Goal: Task Accomplishment & Management: Manage account settings

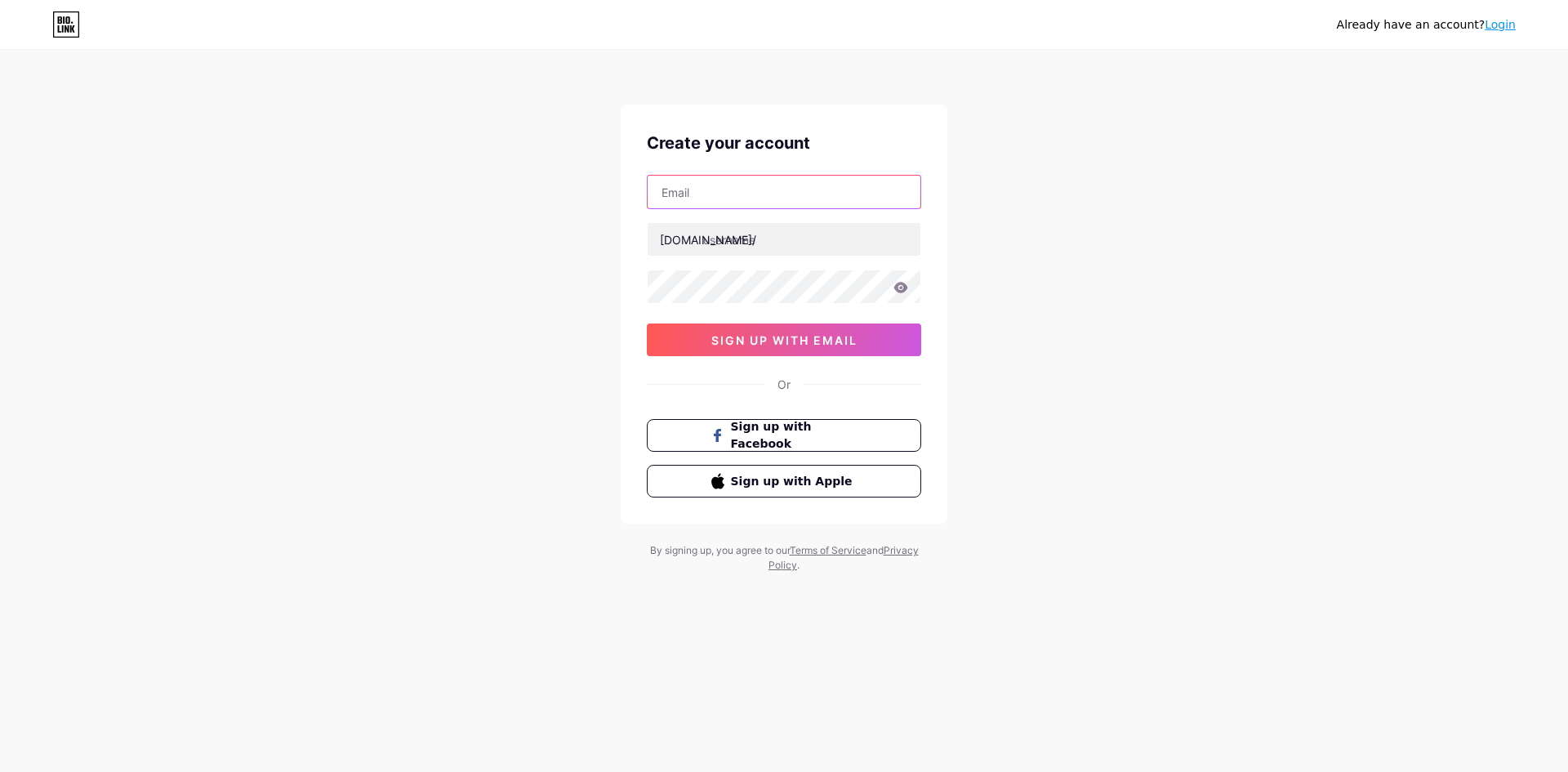
click at [774, 184] on input "text" at bounding box center [784, 191] width 273 height 32
drag, startPoint x: 562, startPoint y: 236, endPoint x: 650, endPoint y: 227, distance: 88.5
click at [562, 237] on div "Already have an account? Login Create your account bio.link/ sign up with email…" at bounding box center [784, 312] width 1568 height 624
click at [775, 185] on input "text" at bounding box center [784, 191] width 273 height 32
type input "[EMAIL_ADDRESS][DOMAIN_NAME]"
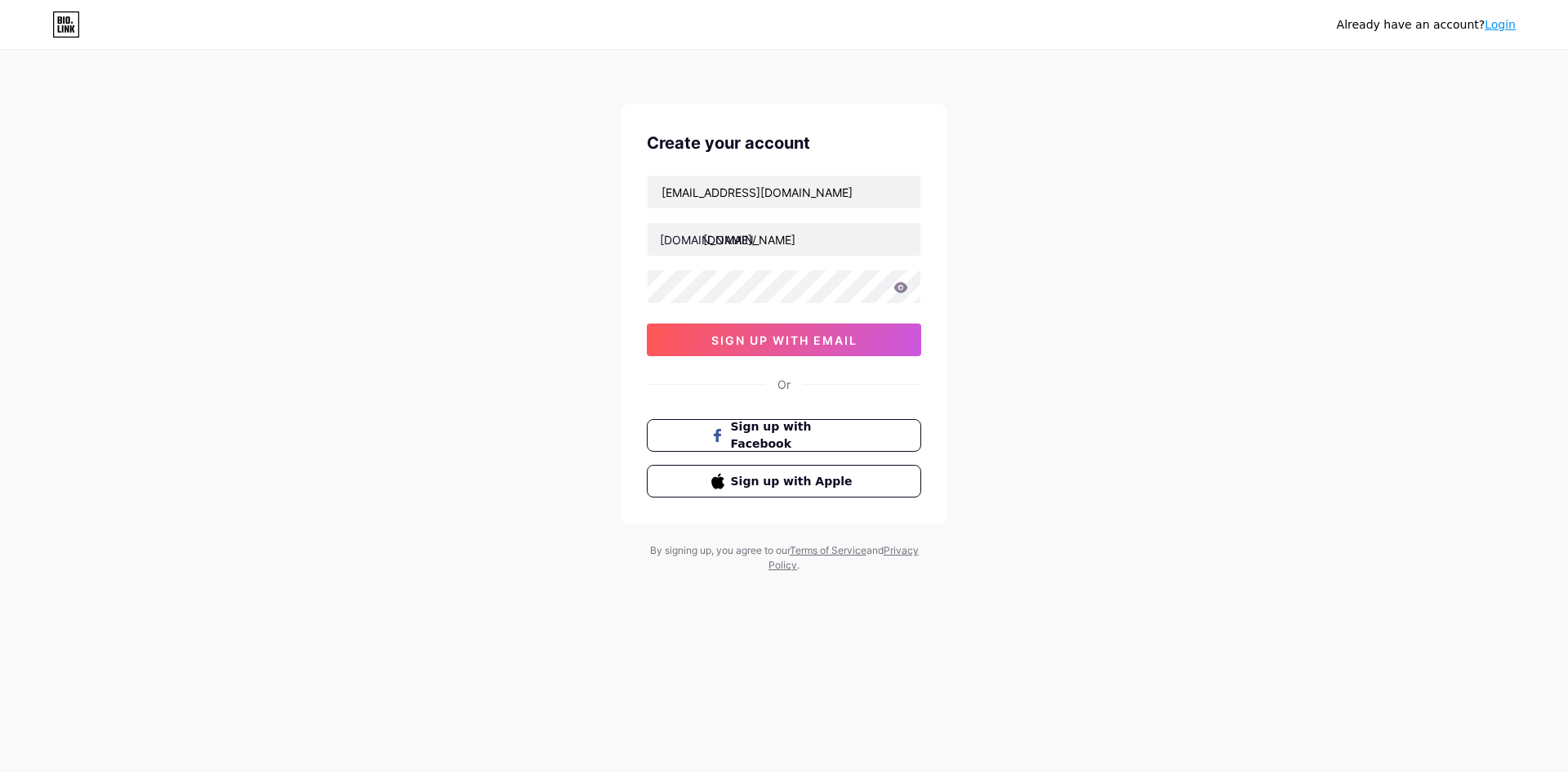
type input "[EMAIL_ADDRESS][DOMAIN_NAME]"
click at [778, 335] on span "sign up with email" at bounding box center [784, 340] width 146 height 14
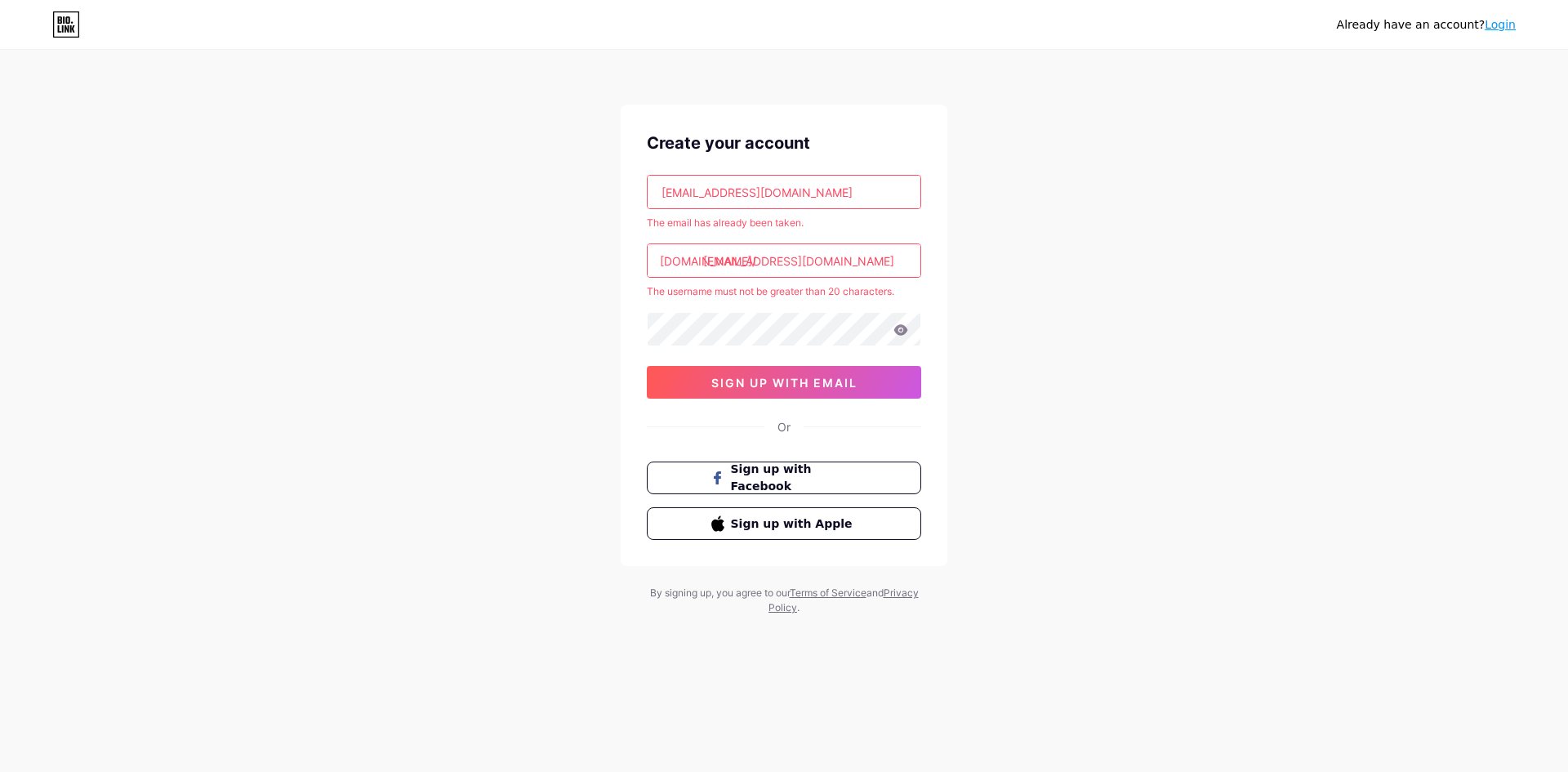
click at [894, 272] on input "[EMAIL_ADDRESS][DOMAIN_NAME]" at bounding box center [784, 260] width 273 height 32
click at [999, 226] on div "Already have an account? Login Create your account multisergroupbolivia@gmail.c…" at bounding box center [784, 334] width 1568 height 667
click at [801, 254] on input "[EMAIL_ADDRESS][DOMAIN_NAME]" at bounding box center [784, 260] width 273 height 32
drag, startPoint x: 906, startPoint y: 258, endPoint x: 647, endPoint y: 254, distance: 259.0
click at [647, 254] on div "[EMAIL_ADDRESS][DOMAIN_NAME]" at bounding box center [784, 260] width 274 height 34
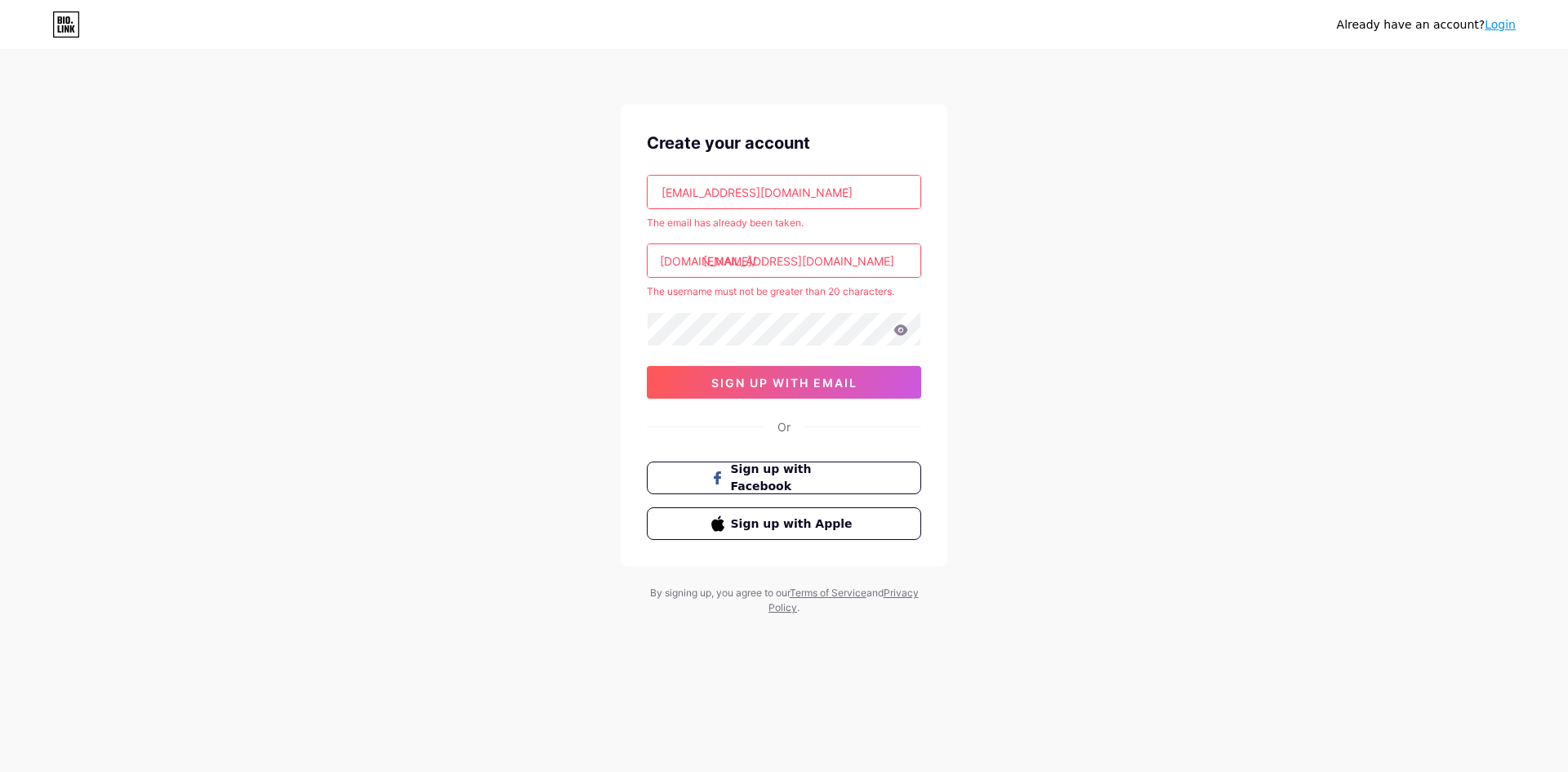
click at [998, 286] on div "Already have an account? Login Create your account multisergroupbolivia@gmail.c…" at bounding box center [784, 334] width 1568 height 667
click at [897, 264] on input "[EMAIL_ADDRESS][DOMAIN_NAME]" at bounding box center [784, 260] width 273 height 32
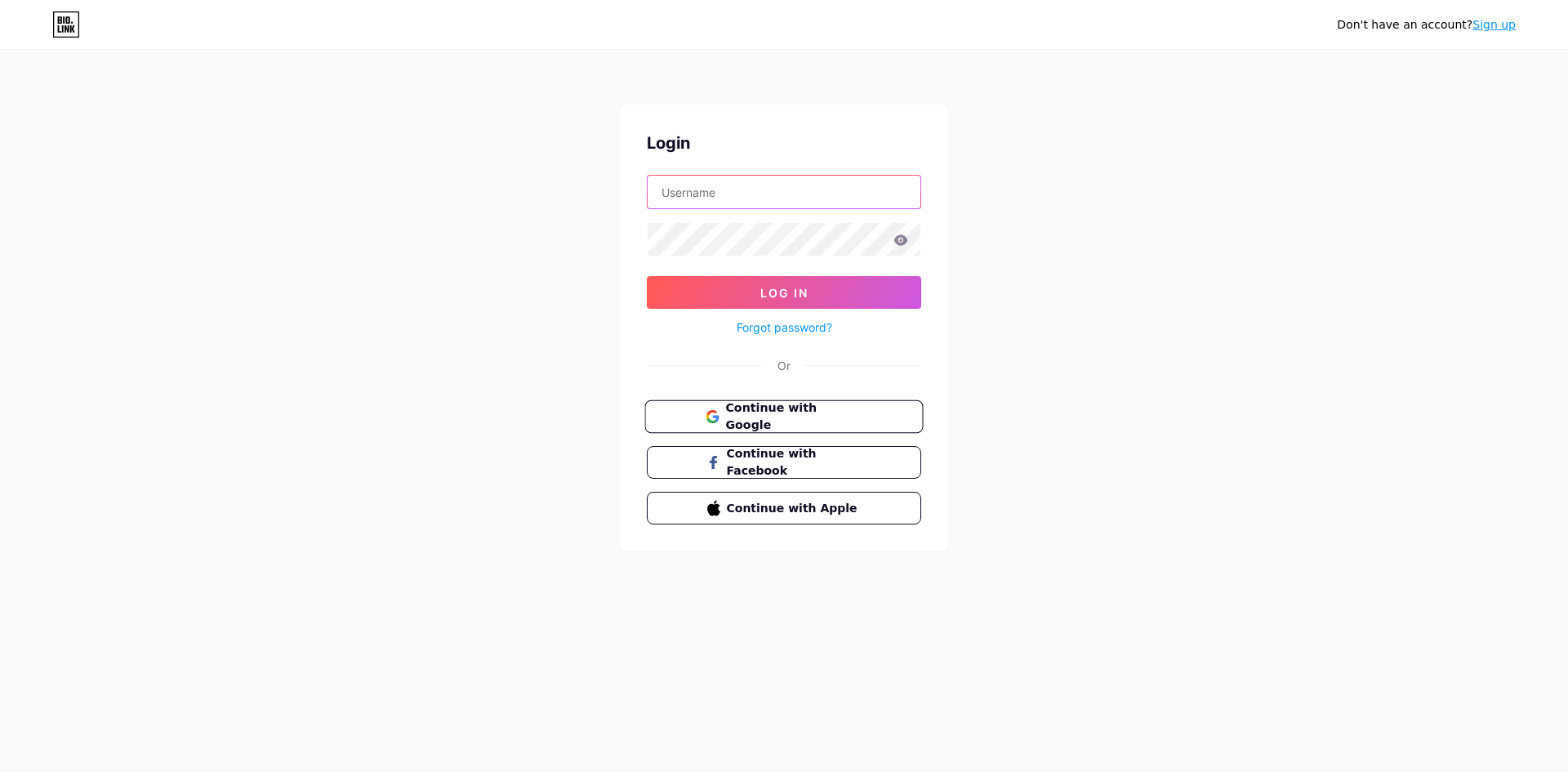
type input "[EMAIL_ADDRESS][DOMAIN_NAME]"
click at [842, 421] on span "Continue with Google" at bounding box center [793, 417] width 136 height 35
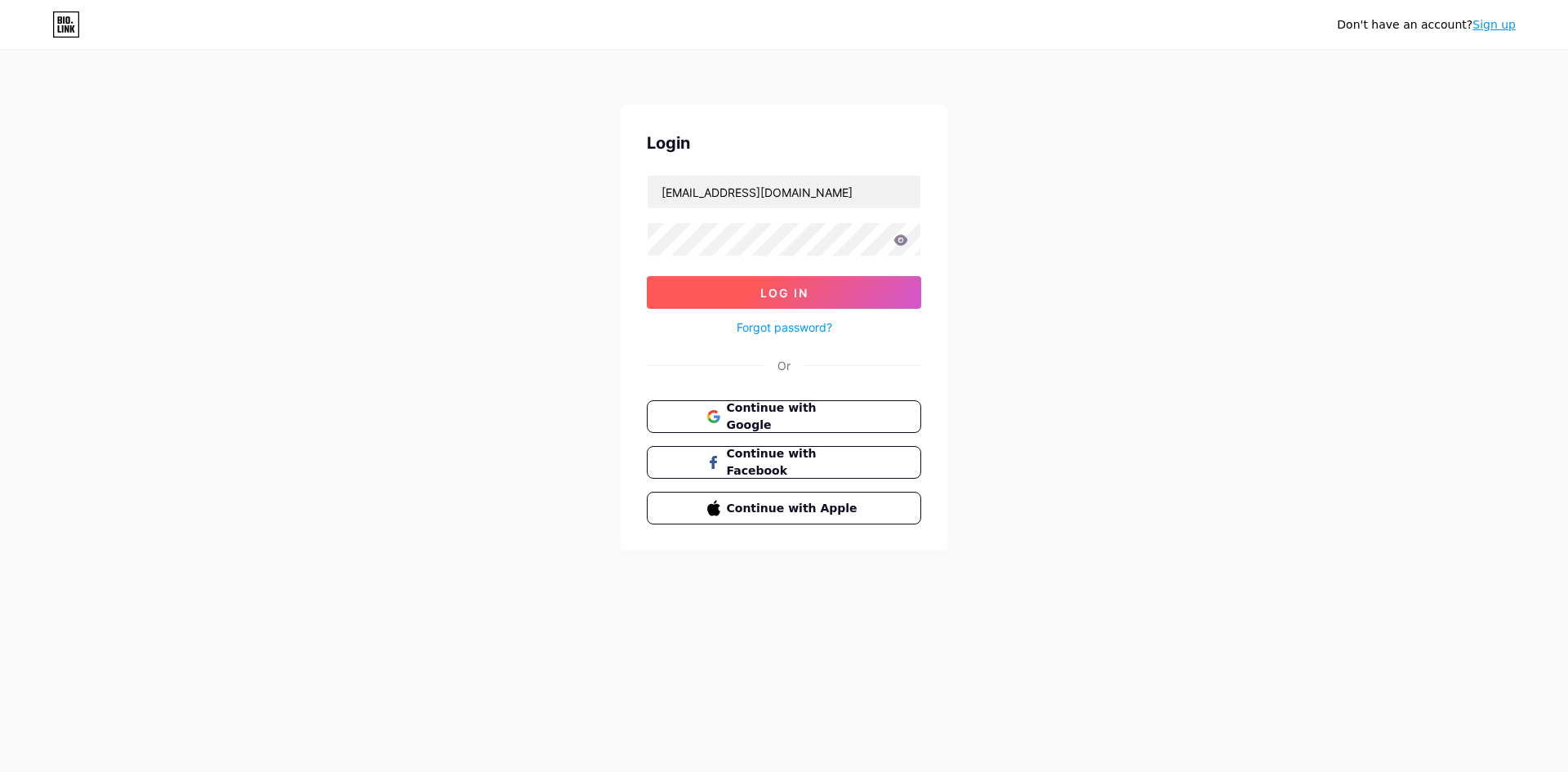
click at [782, 289] on span "Log In" at bounding box center [784, 293] width 48 height 14
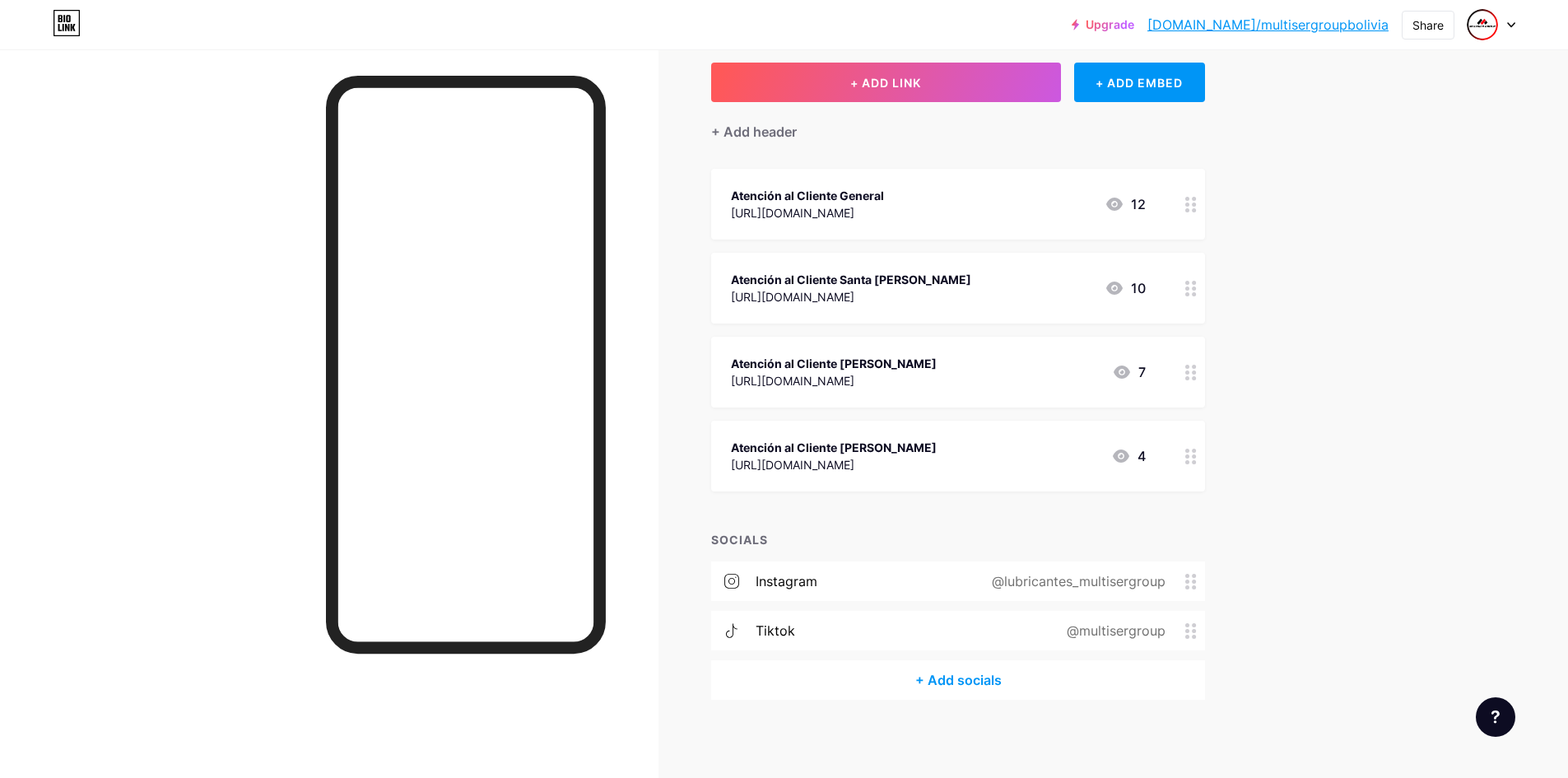
scroll to position [94, 0]
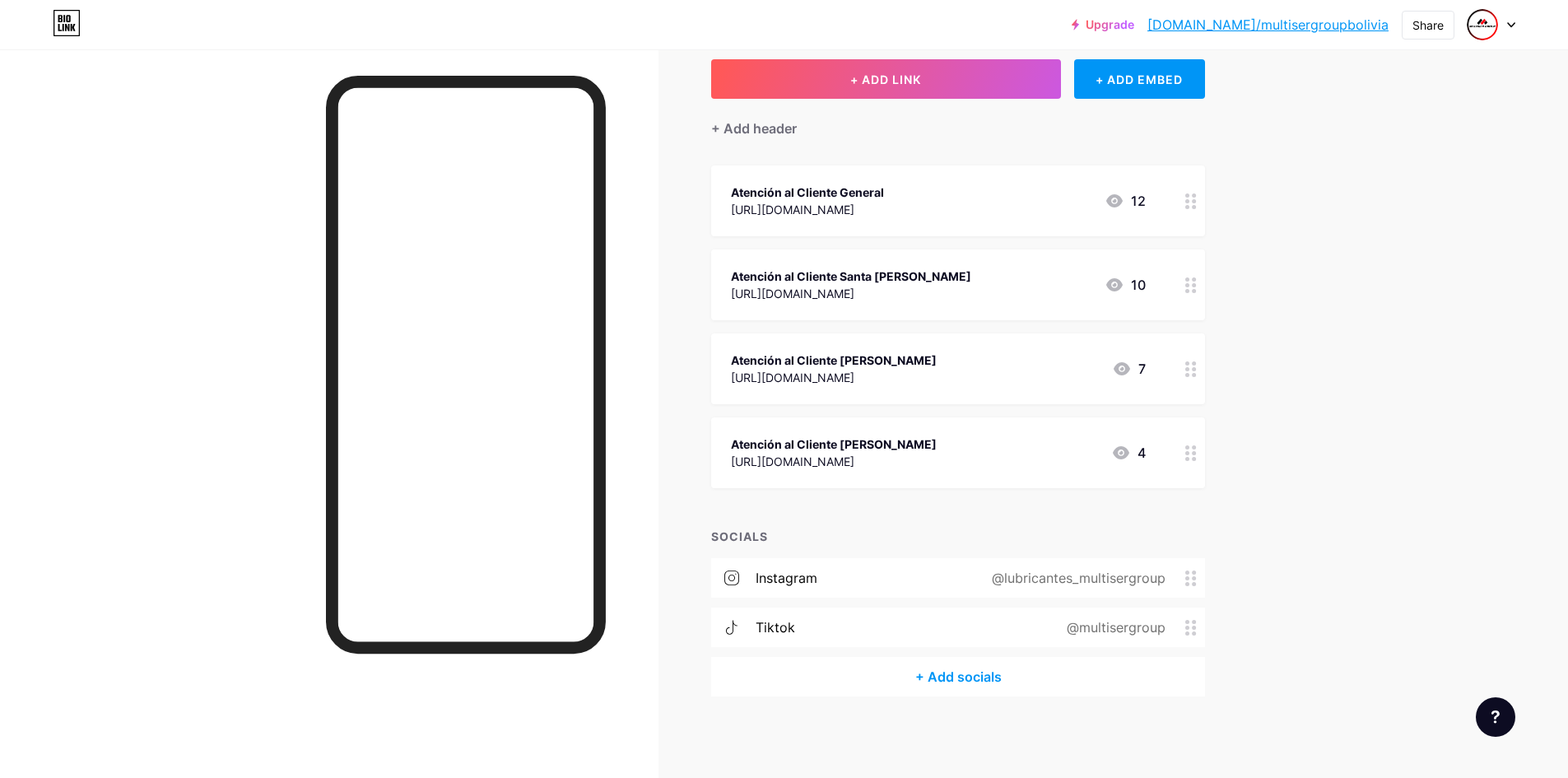
click at [955, 680] on div "+ Add socials" at bounding box center [958, 676] width 494 height 39
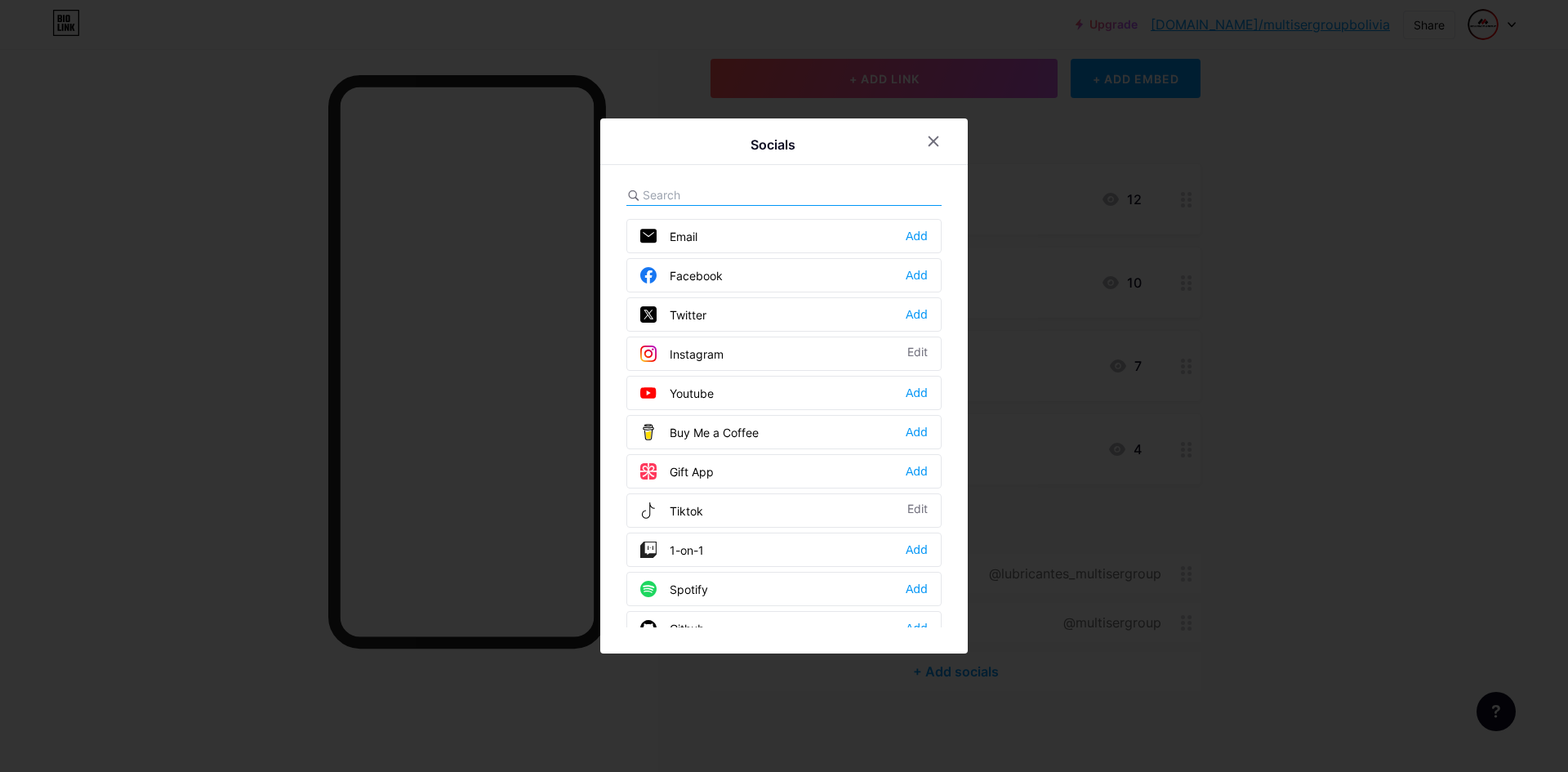
click at [787, 282] on div "Facebook Add" at bounding box center [784, 275] width 315 height 34
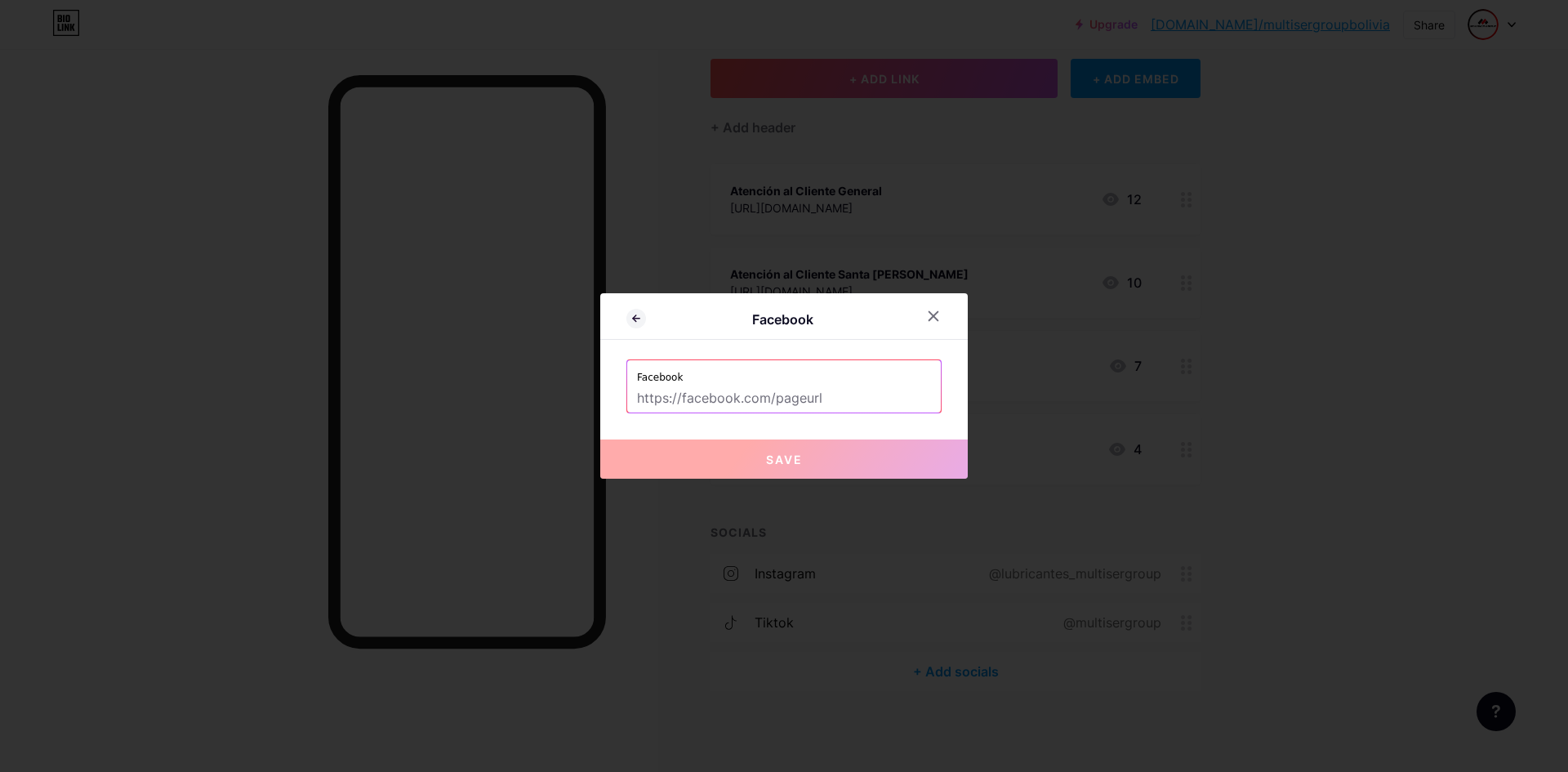
click at [799, 395] on input "text" at bounding box center [784, 398] width 294 height 27
paste input "[URL][DOMAIN_NAME]"
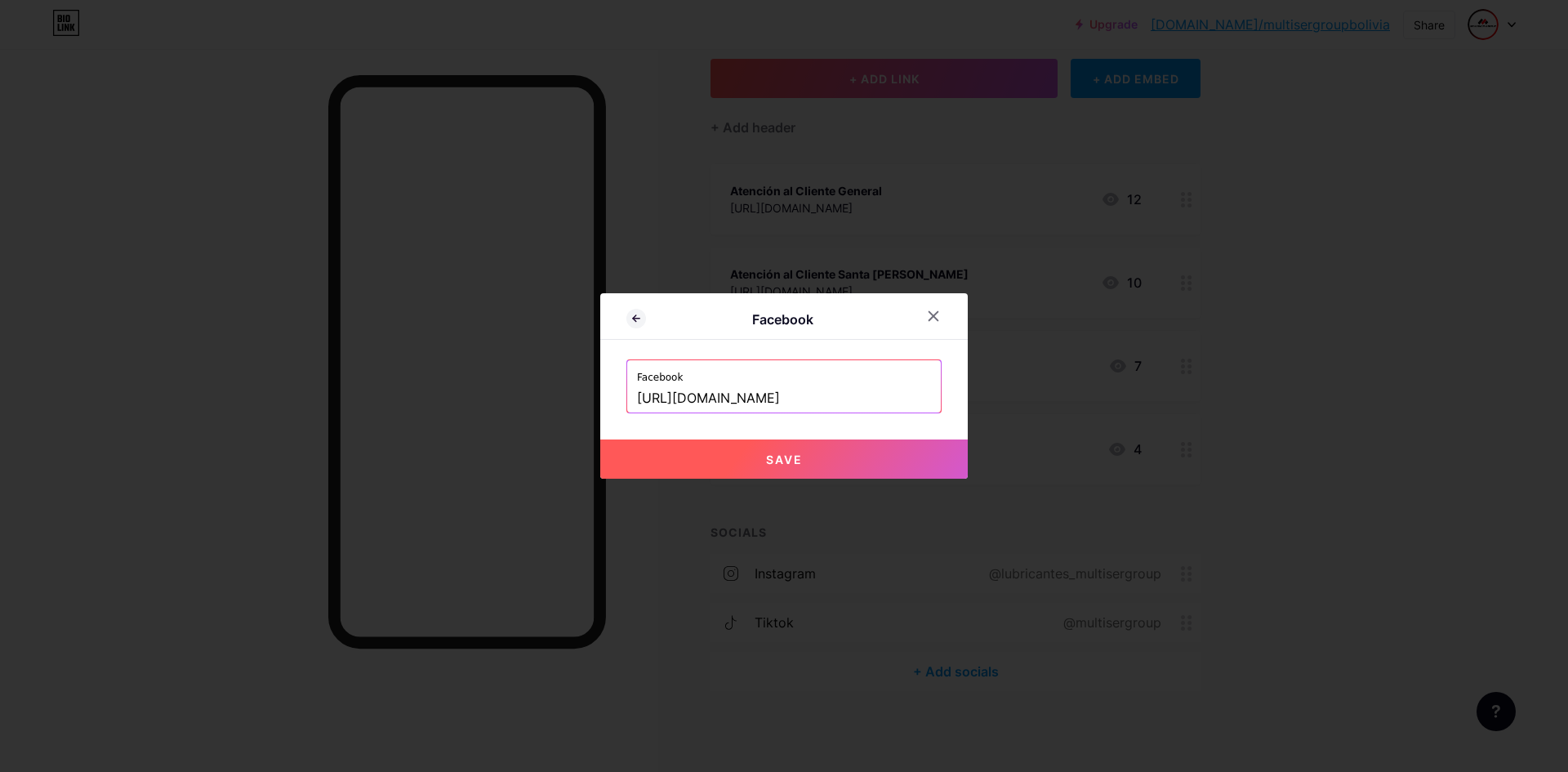
type input "[URL][DOMAIN_NAME]"
click at [869, 460] on button "Save" at bounding box center [784, 459] width 368 height 39
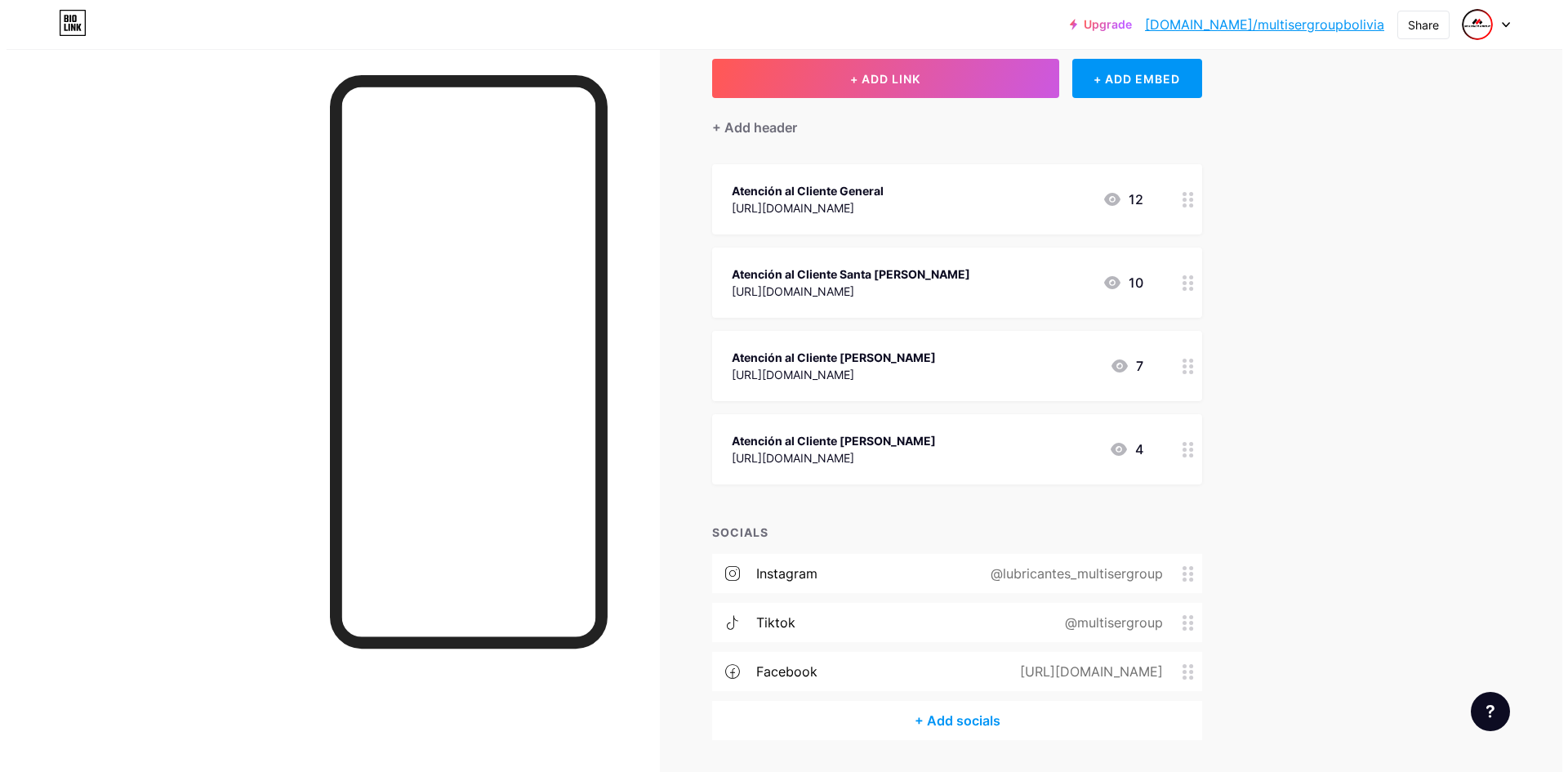
scroll to position [142, 0]
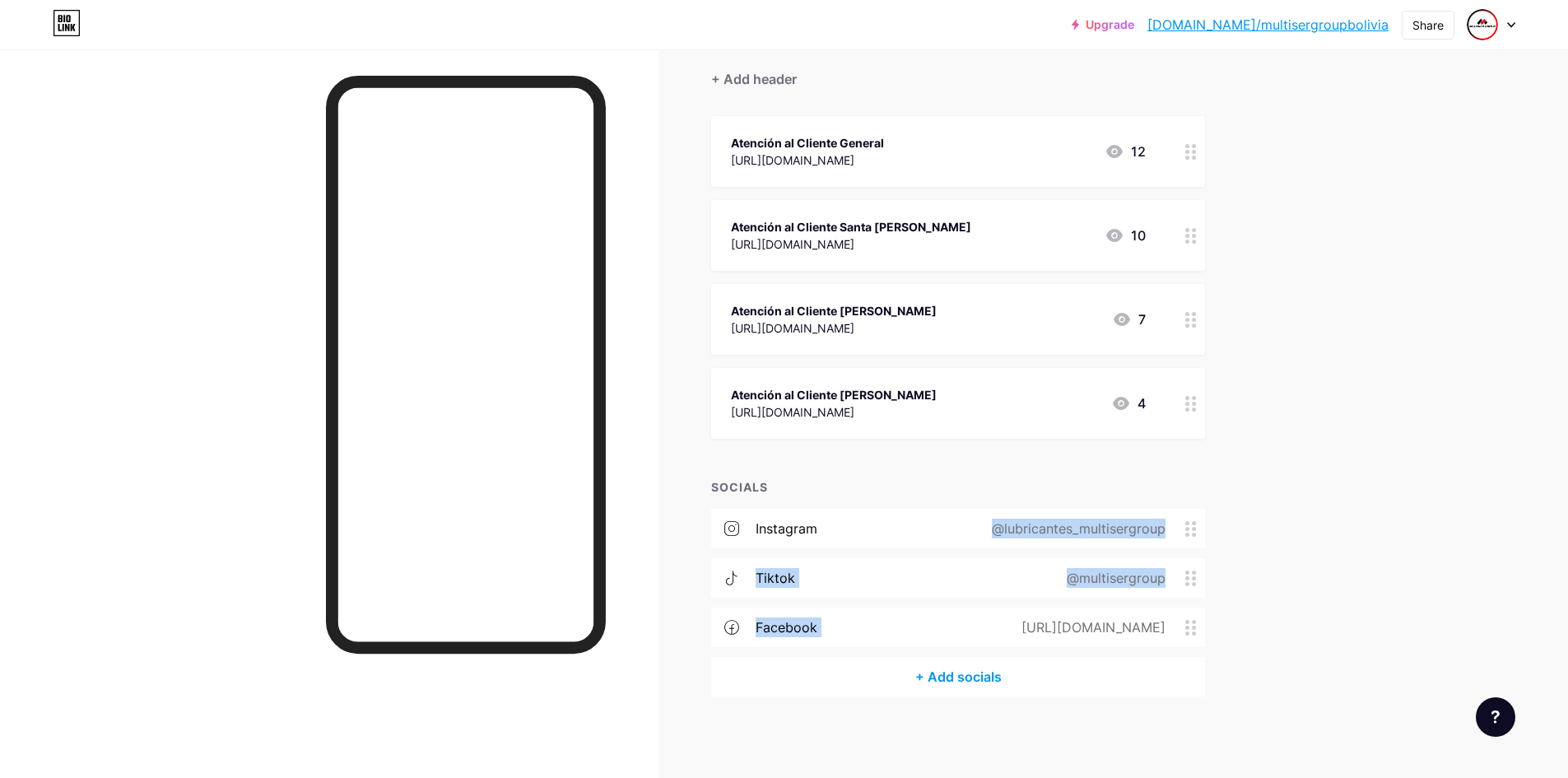
drag, startPoint x: 867, startPoint y: 620, endPoint x: 833, endPoint y: 582, distance: 51.0
click at [864, 513] on div "instagram @lubricantes_multisergroup tiktok @multisergroup facebook [URL][DOMAI…" at bounding box center [958, 583] width 494 height 148
click at [1027, 579] on div "@lubricantes_multisergroup" at bounding box center [1075, 578] width 220 height 20
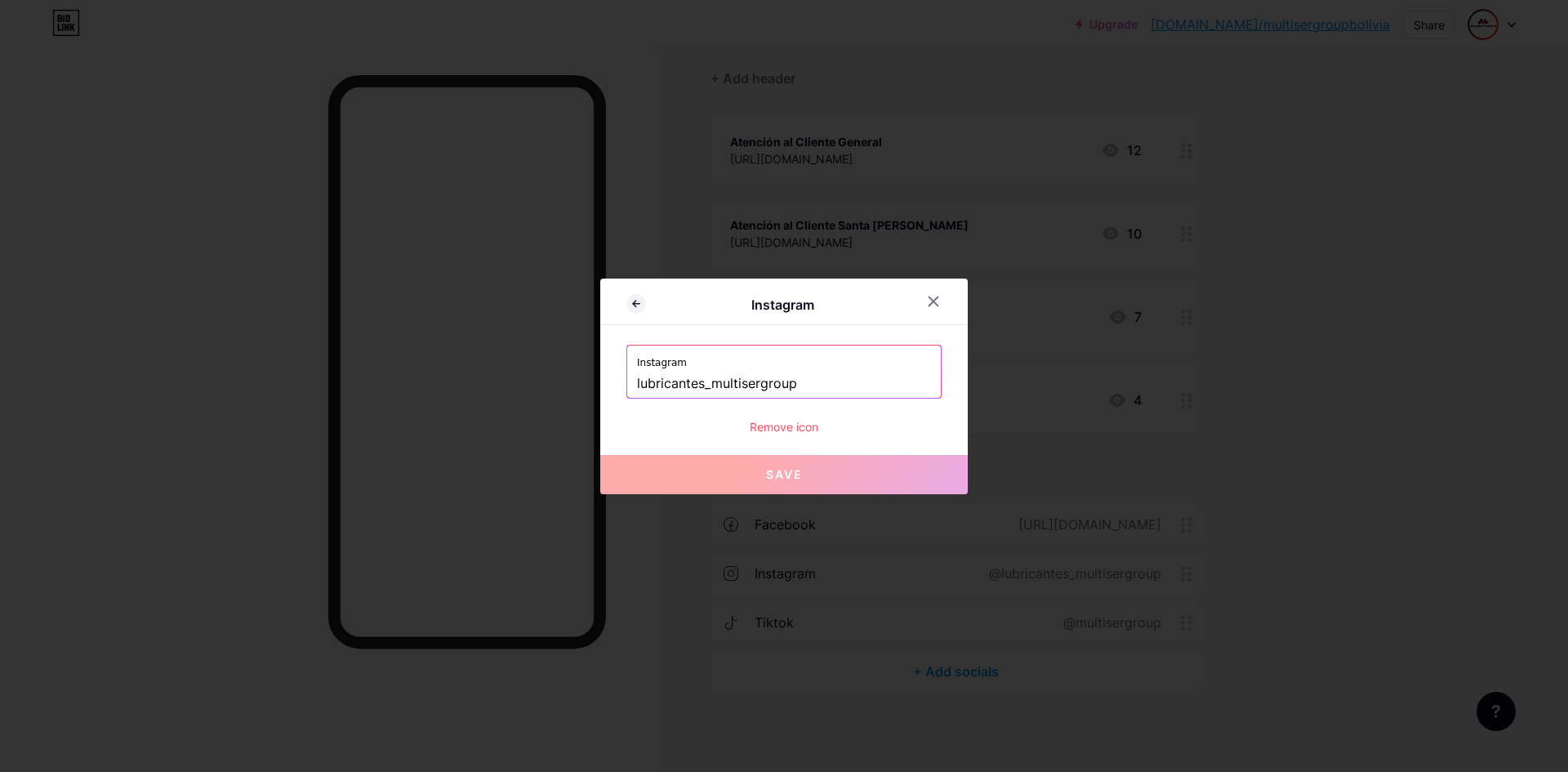
click at [925, 287] on div at bounding box center [944, 301] width 49 height 29
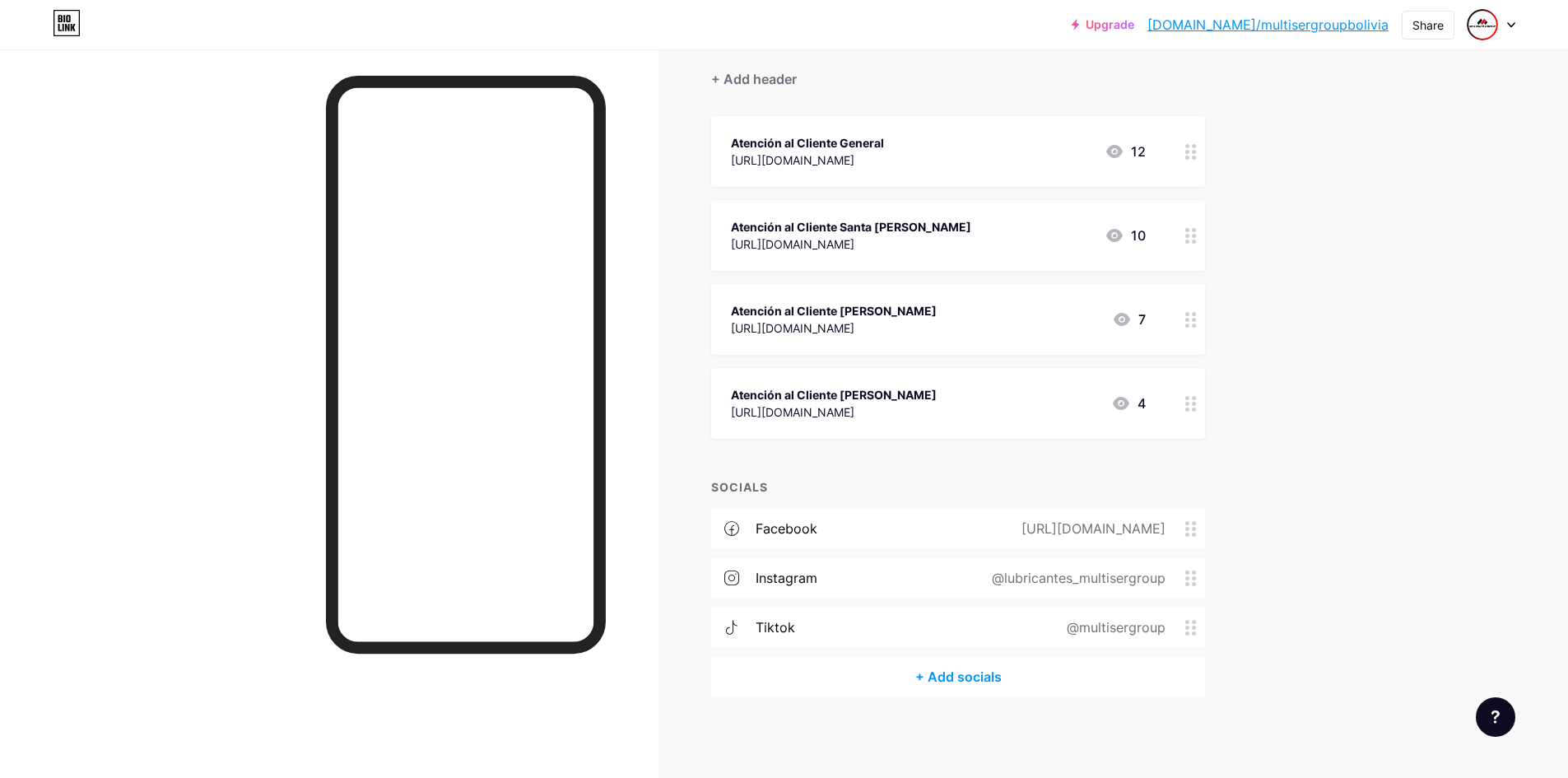
click at [992, 680] on div "+ Add socials" at bounding box center [958, 676] width 494 height 39
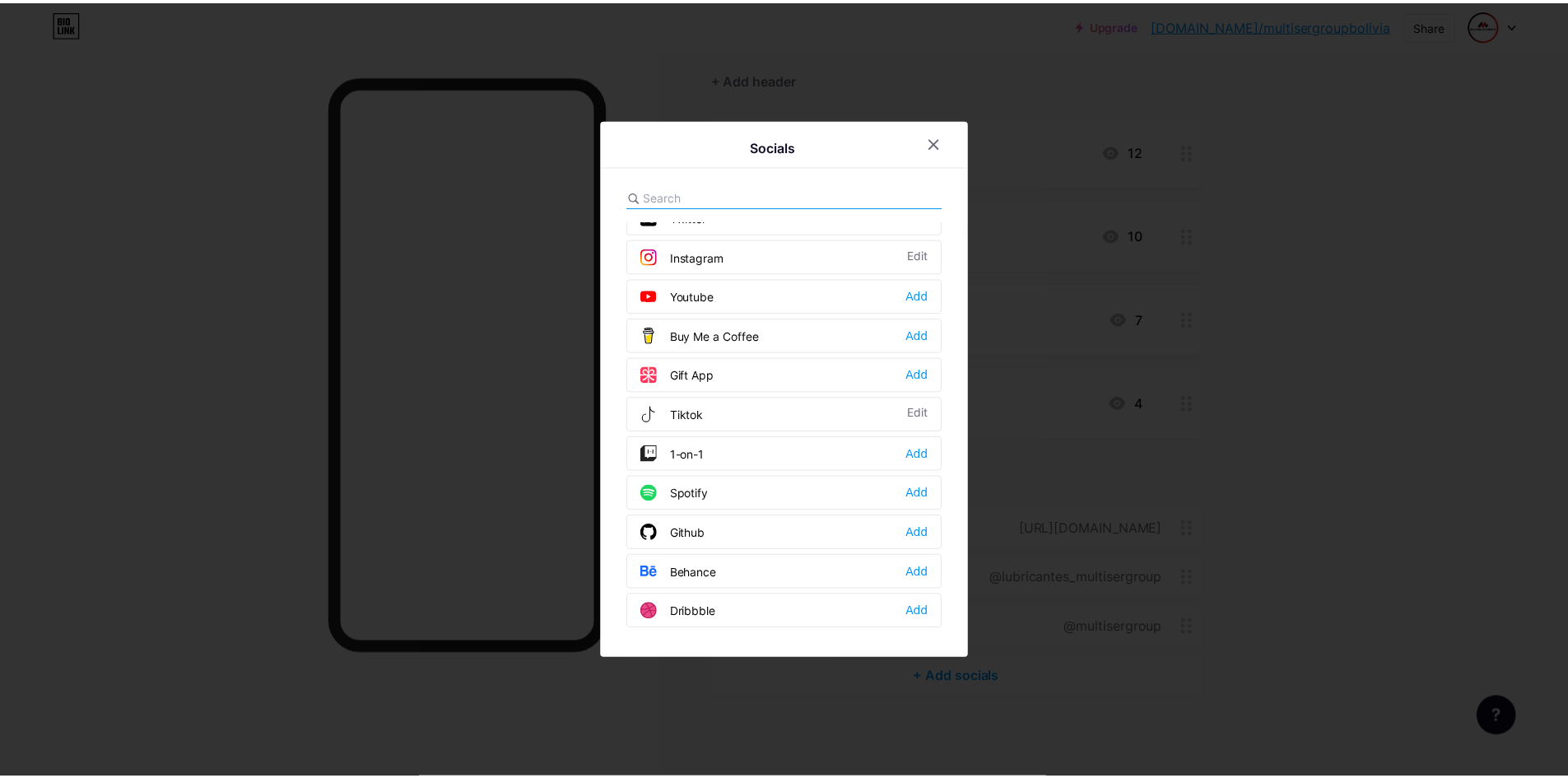
scroll to position [0, 0]
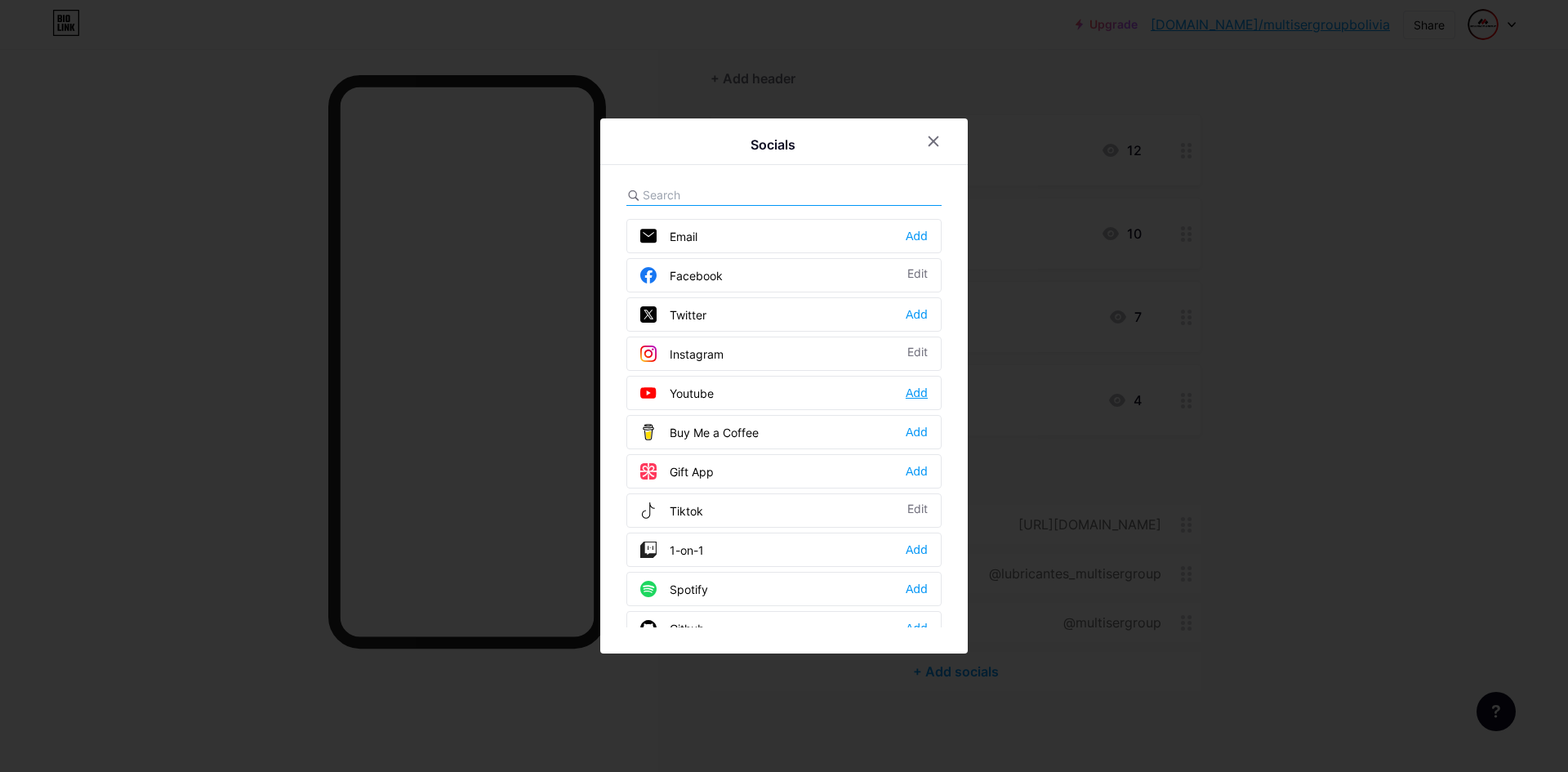
click at [905, 390] on div "Add" at bounding box center [916, 392] width 23 height 17
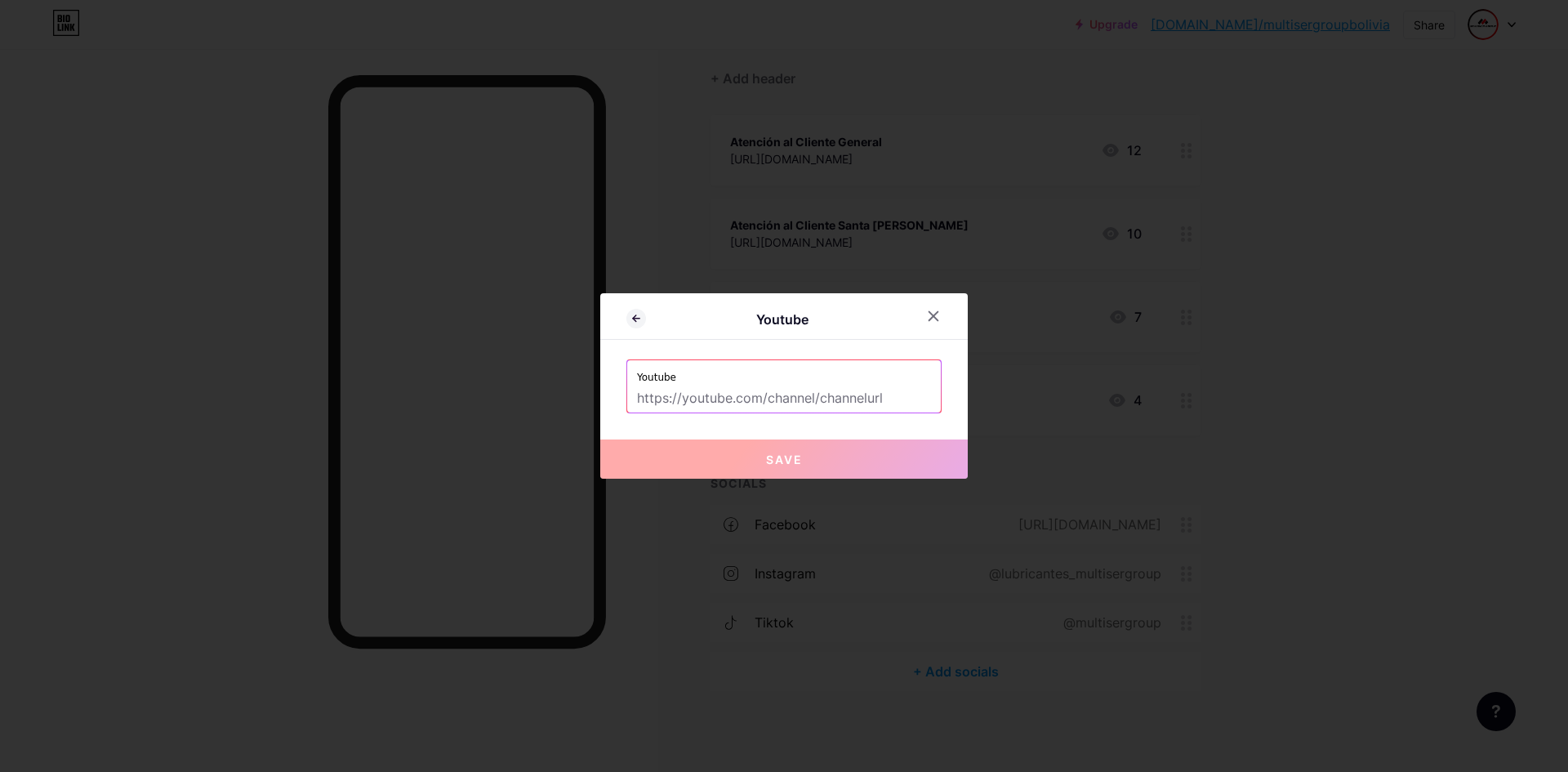
click at [852, 397] on input "text" at bounding box center [784, 398] width 294 height 27
paste input "[URL][DOMAIN_NAME]"
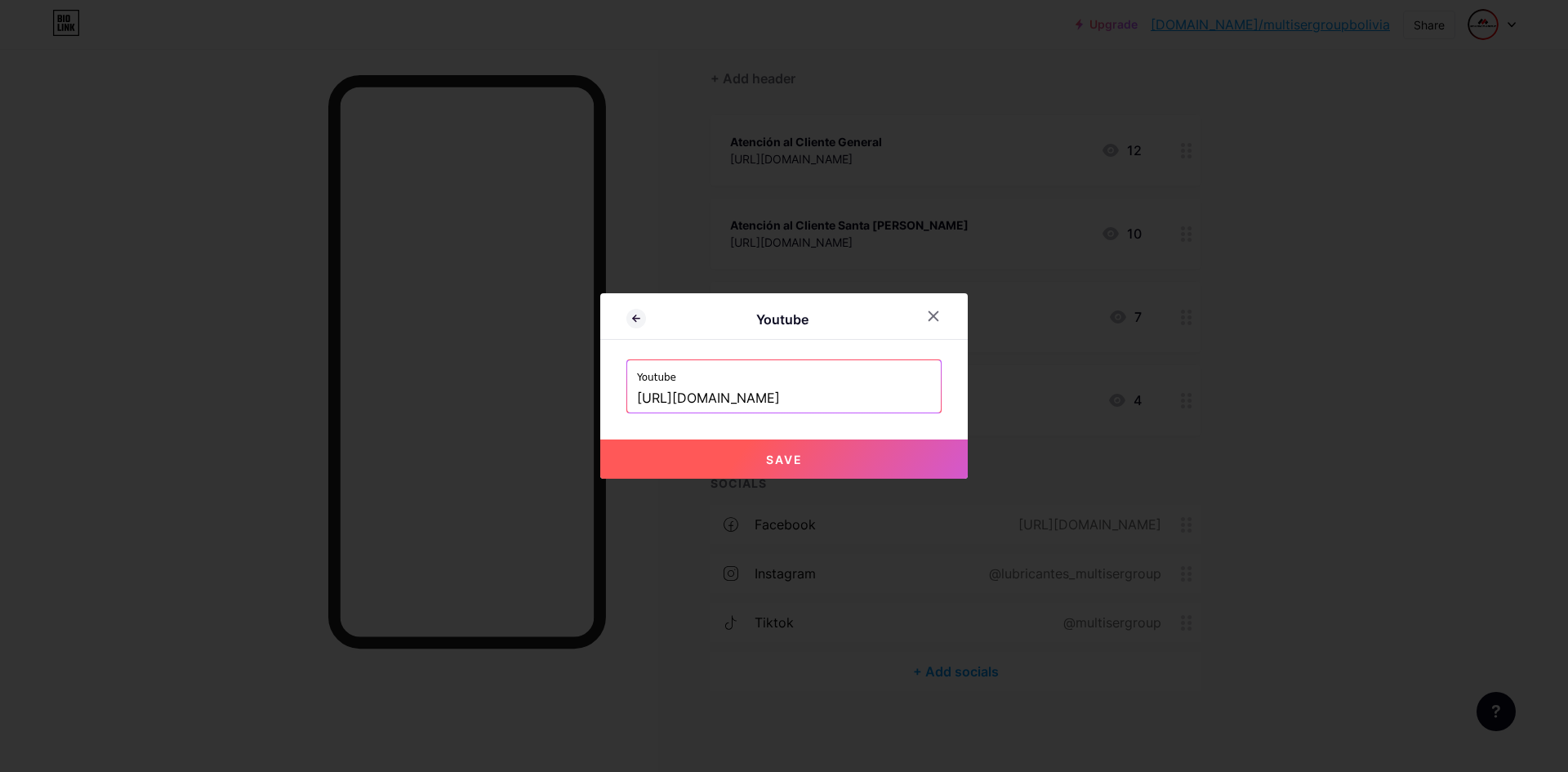
type input "[URL][DOMAIN_NAME]"
click at [915, 454] on button "Save" at bounding box center [784, 459] width 368 height 39
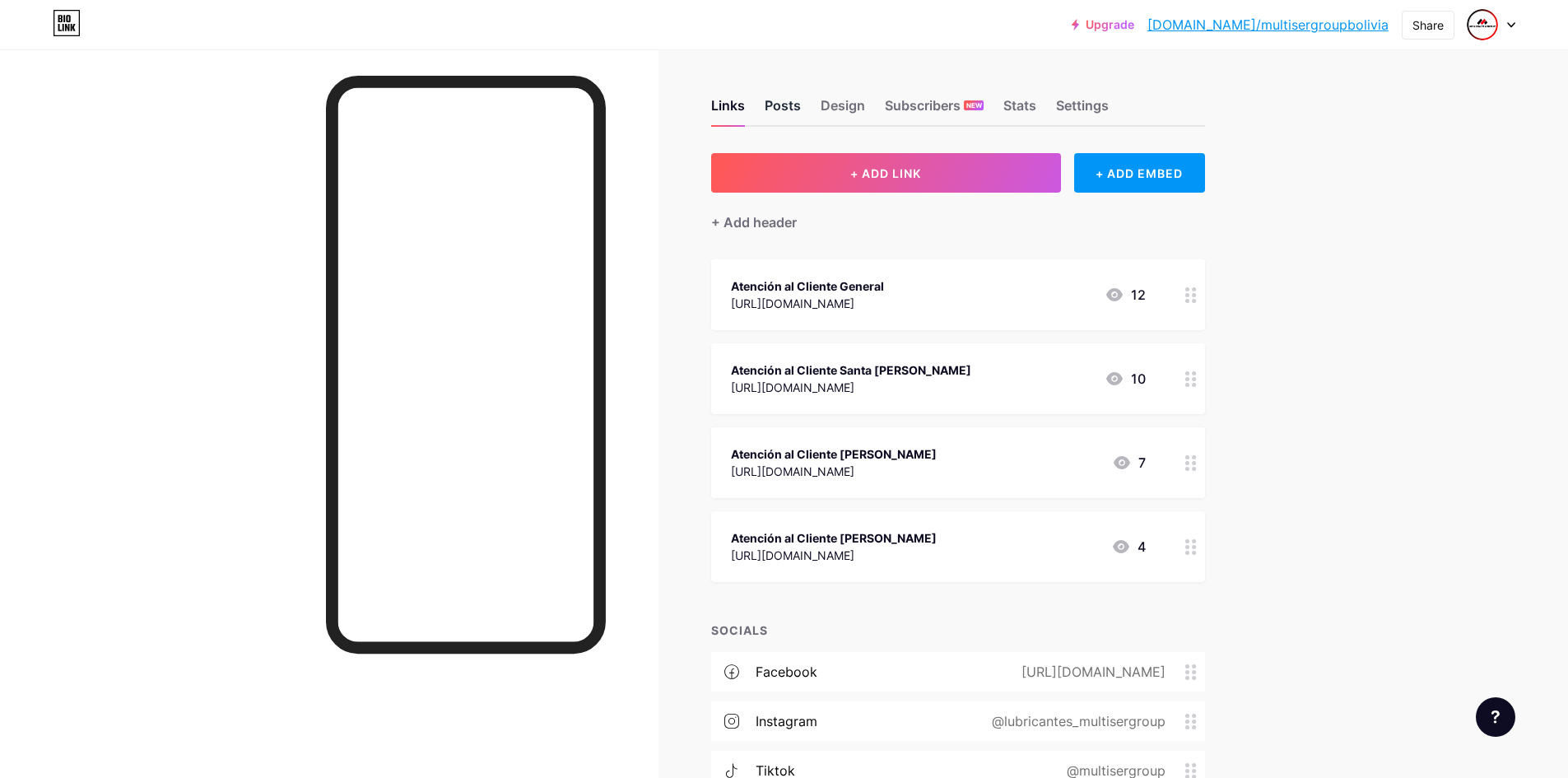
click at [801, 110] on div "Posts" at bounding box center [782, 110] width 36 height 30
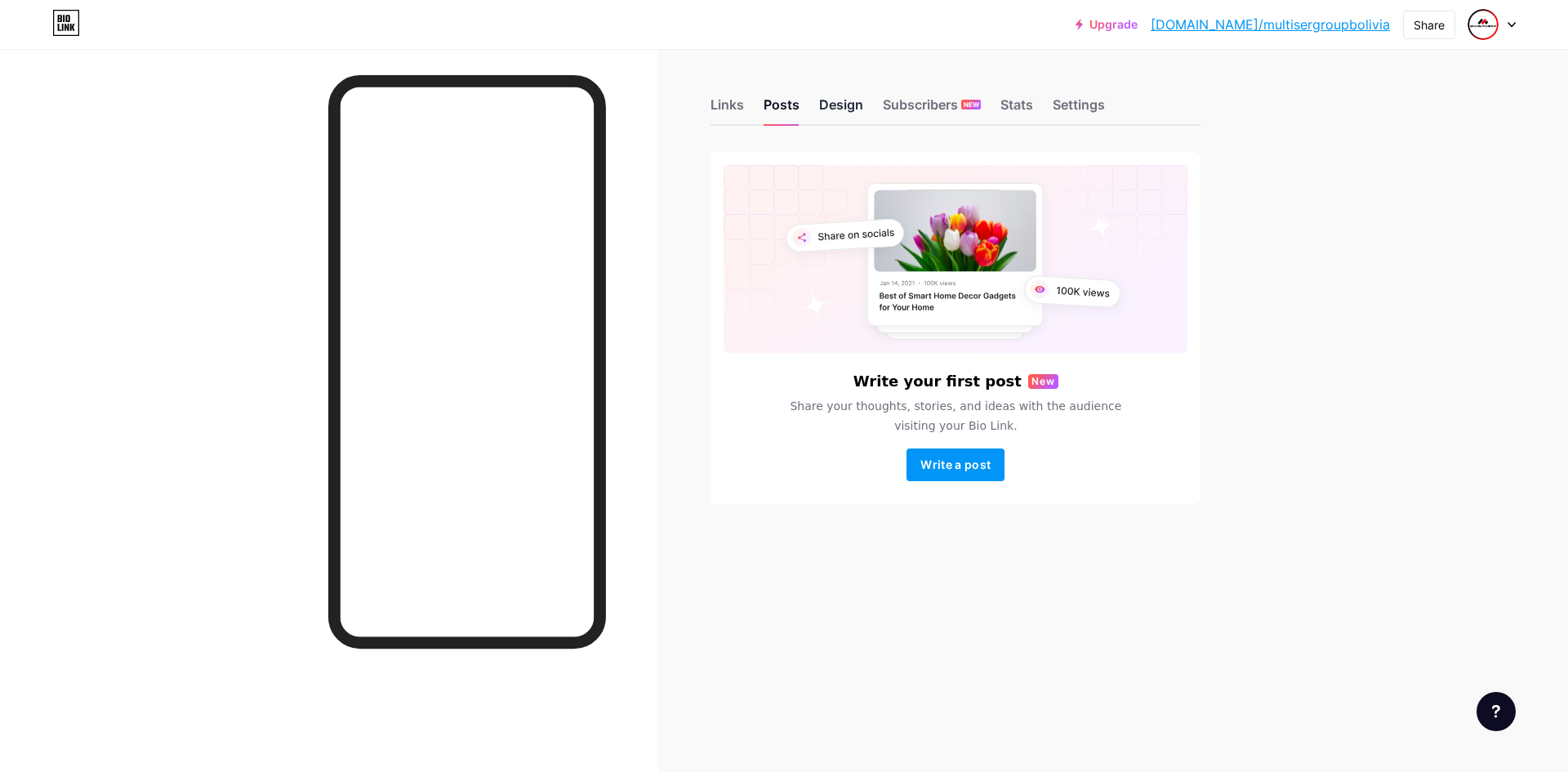
click at [839, 108] on div "Design" at bounding box center [841, 110] width 44 height 29
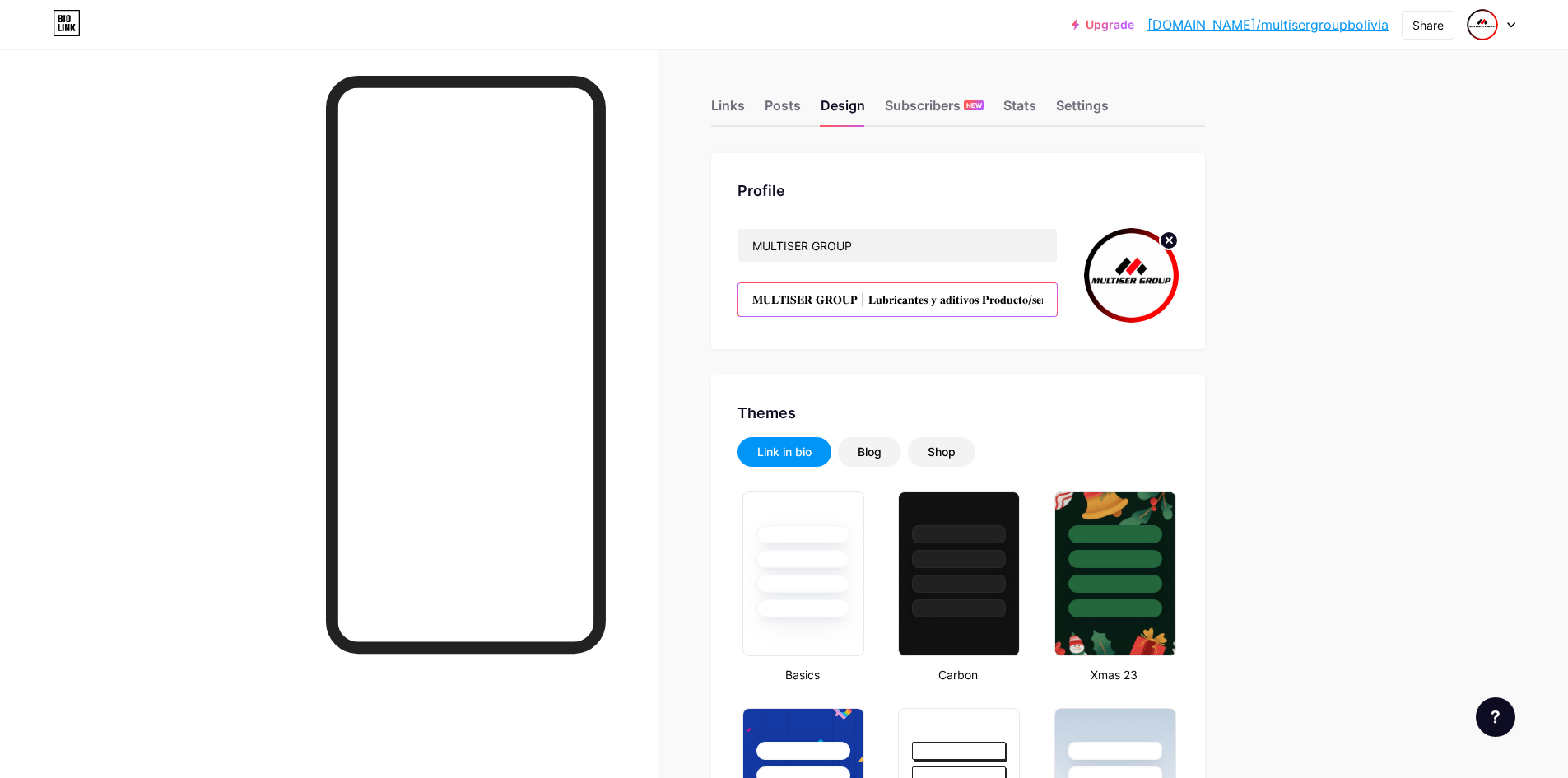
click at [977, 294] on input "𝐌𝐔𝐋𝐓𝐈𝐒𝐄𝐑 𝐆𝐑𝐎𝐔𝐏 | 𝐋𝐮𝐛𝐫𝐢𝐜𝐚𝐧𝐭𝐞𝐬 𝐲 𝐚𝐝𝐢𝐭𝐢𝐯𝐨𝐬 𝐏𝐫𝐨𝐝𝐮𝐜𝐭𝐨/𝐬𝐞𝐫𝐯𝐢𝐜𝐢𝐨 ⚙️Mantén tu motor en …" at bounding box center [897, 299] width 319 height 33
type input "#000000"
type input "#f7f3f3"
type input "#ffffff"
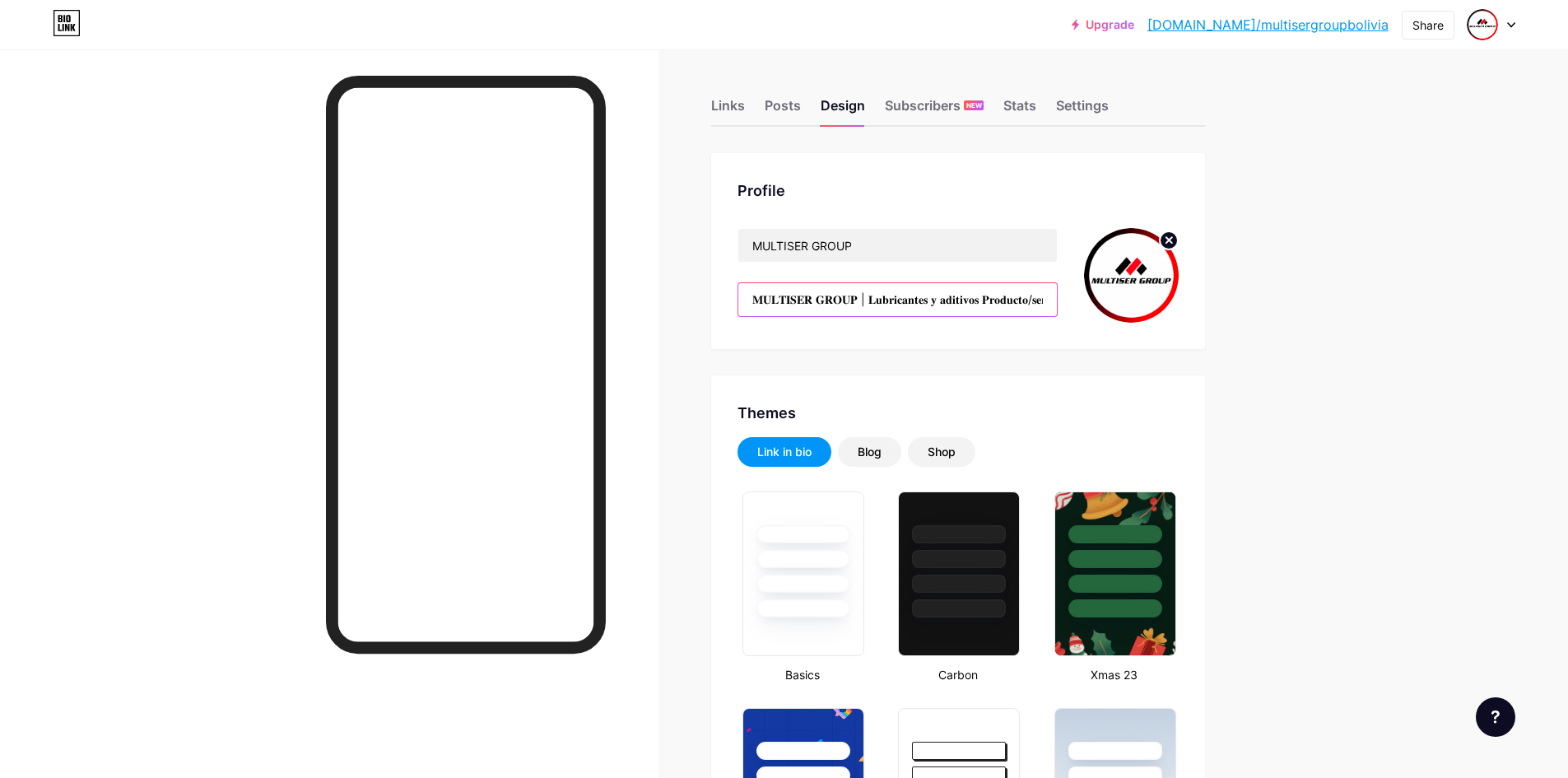
click at [977, 294] on input "𝐌𝐔𝐋𝐓𝐈𝐒𝐄𝐑 𝐆𝐑𝐎𝐔𝐏 | 𝐋𝐮𝐛𝐫𝐢𝐜𝐚𝐧𝐭𝐞𝐬 𝐲 𝐚𝐝𝐢𝐭𝐢𝐯𝐨𝐬 𝐏𝐫𝐨𝐝𝐮𝐜𝐭𝐨/𝐬𝐞𝐫𝐯𝐢𝐜𝐢𝐨 ⚙️Mantén tu motor en …" at bounding box center [897, 299] width 319 height 33
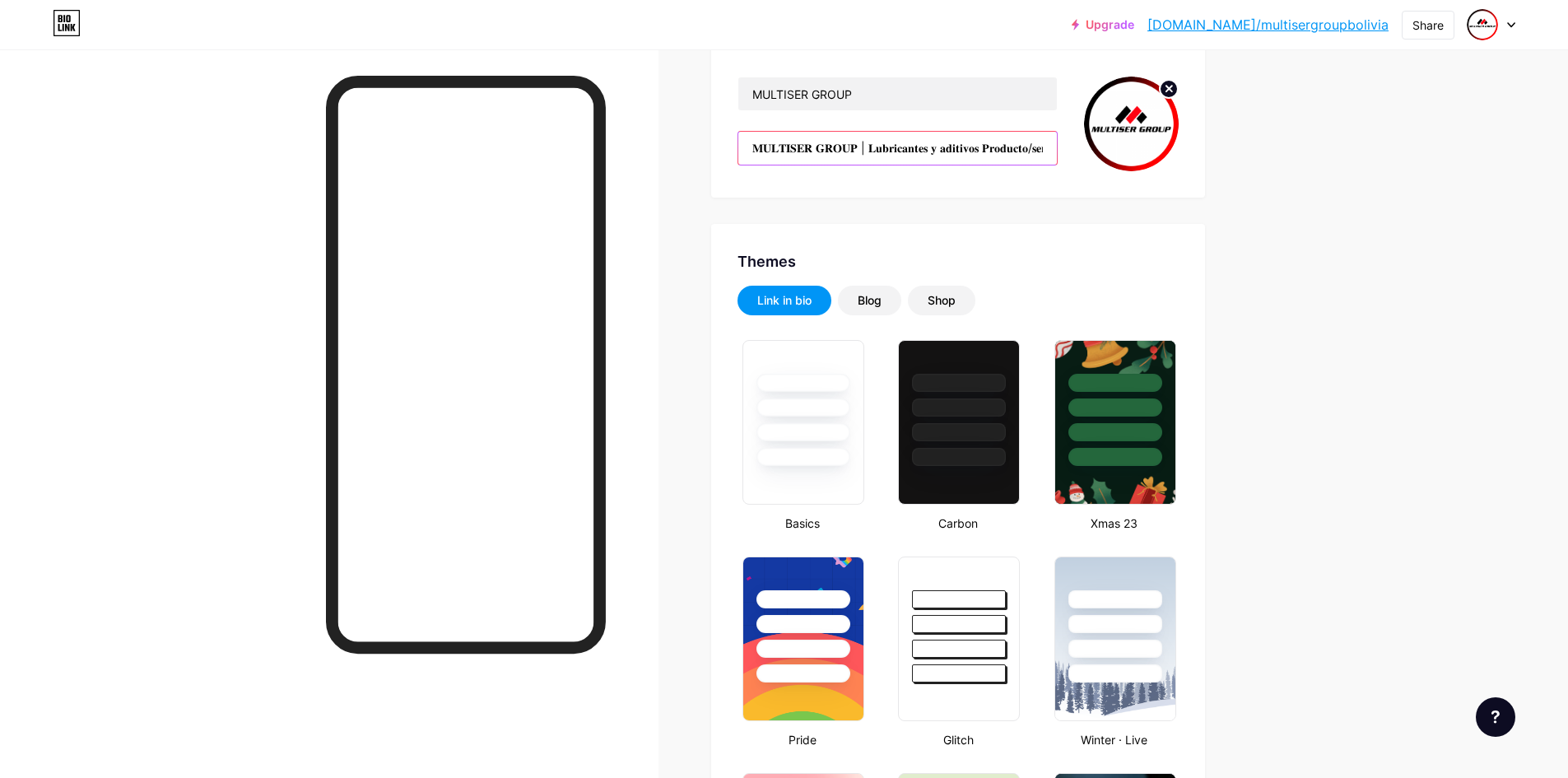
scroll to position [165, 0]
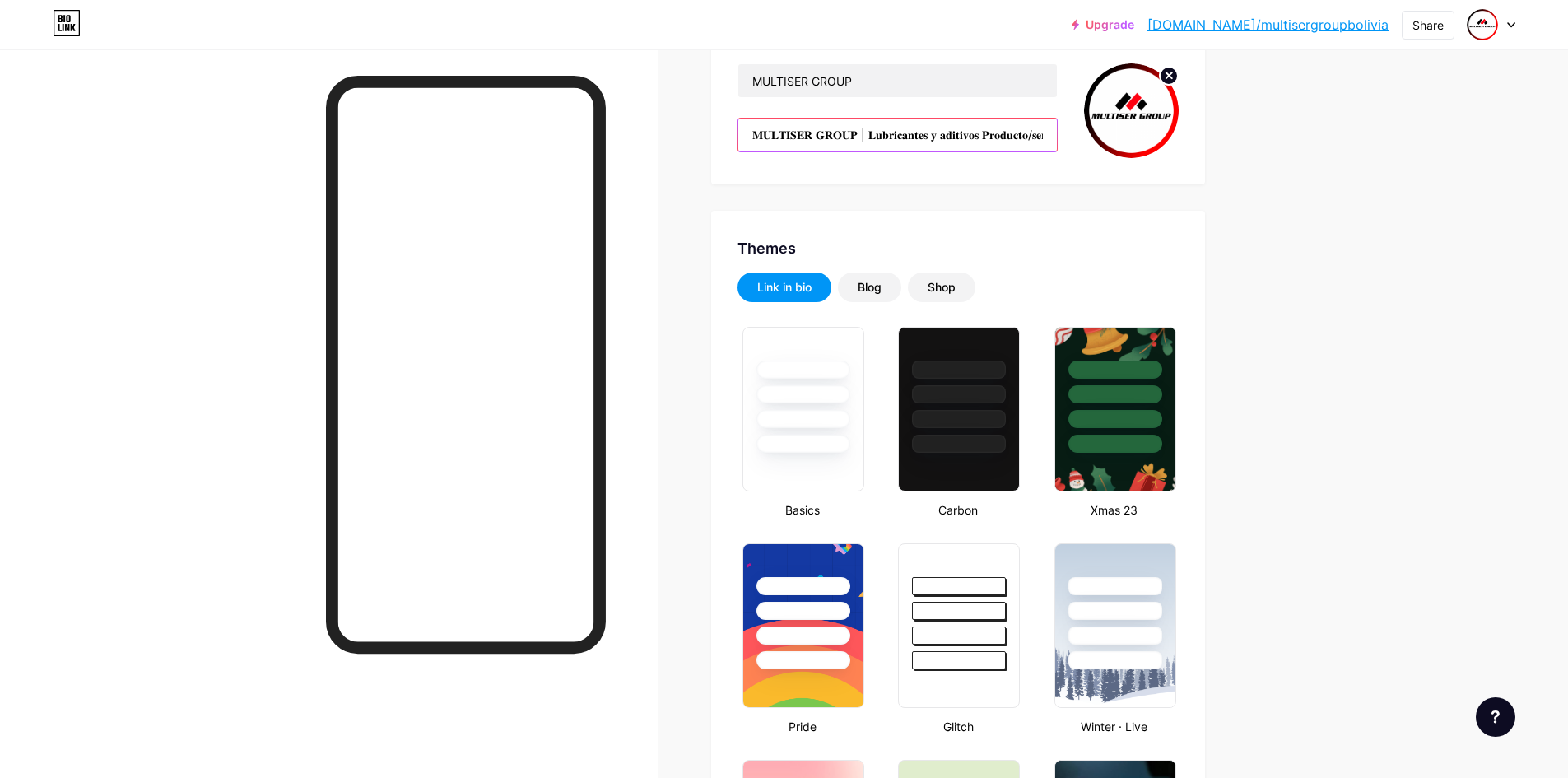
click at [1004, 127] on input "𝐌𝐔𝐋𝐓𝐈𝐒𝐄𝐑 𝐆𝐑𝐎𝐔𝐏 | 𝐋𝐮𝐛𝐫𝐢𝐜𝐚𝐧𝐭𝐞𝐬 𝐲 𝐚𝐝𝐢𝐭𝐢𝐯𝐨𝐬 𝐏𝐫𝐨𝐝𝐮𝐜𝐭𝐨/𝐬𝐞𝐫𝐯𝐢𝐜𝐢𝐨 ⚙️Mantén tu motor en …" at bounding box center [897, 134] width 319 height 33
click at [1034, 125] on input "𝐌𝐔𝐋𝐓𝐈𝐒𝐄𝐑 𝐆𝐑𝐎𝐔𝐏 | 𝐋𝐮𝐛𝐫𝐢𝐜𝐚𝐧𝐭𝐞𝐬 𝐲 𝐚𝐝𝐢𝐭𝐢𝐯𝐨𝐬 𝐏𝐫𝐨𝐝𝐮𝐜𝐭𝐨/𝐬𝐞𝐫𝐯𝐢𝐜𝐢𝐨 ⚙️Mantén tu motor en …" at bounding box center [897, 134] width 319 height 33
drag, startPoint x: 948, startPoint y: 142, endPoint x: 799, endPoint y: 124, distance: 150.1
click at [799, 124] on input "𝐌𝐔𝐋𝐓𝐈𝐒𝐄𝐑 𝐆𝐑𝐎𝐔𝐏 | 𝐋𝐮𝐛𝐫𝐢𝐜𝐚𝐧𝐭𝐞𝐬 𝐲 𝐚𝐝𝐢𝐭𝐢𝐯𝐨𝐬 𝐏𝐫𝐨𝐝𝐮𝐜𝐭𝐨/𝐬𝐞𝐫𝐯𝐢𝐜𝐢𝐨 ⚙️Mantén tu motor en …" at bounding box center [897, 134] width 319 height 33
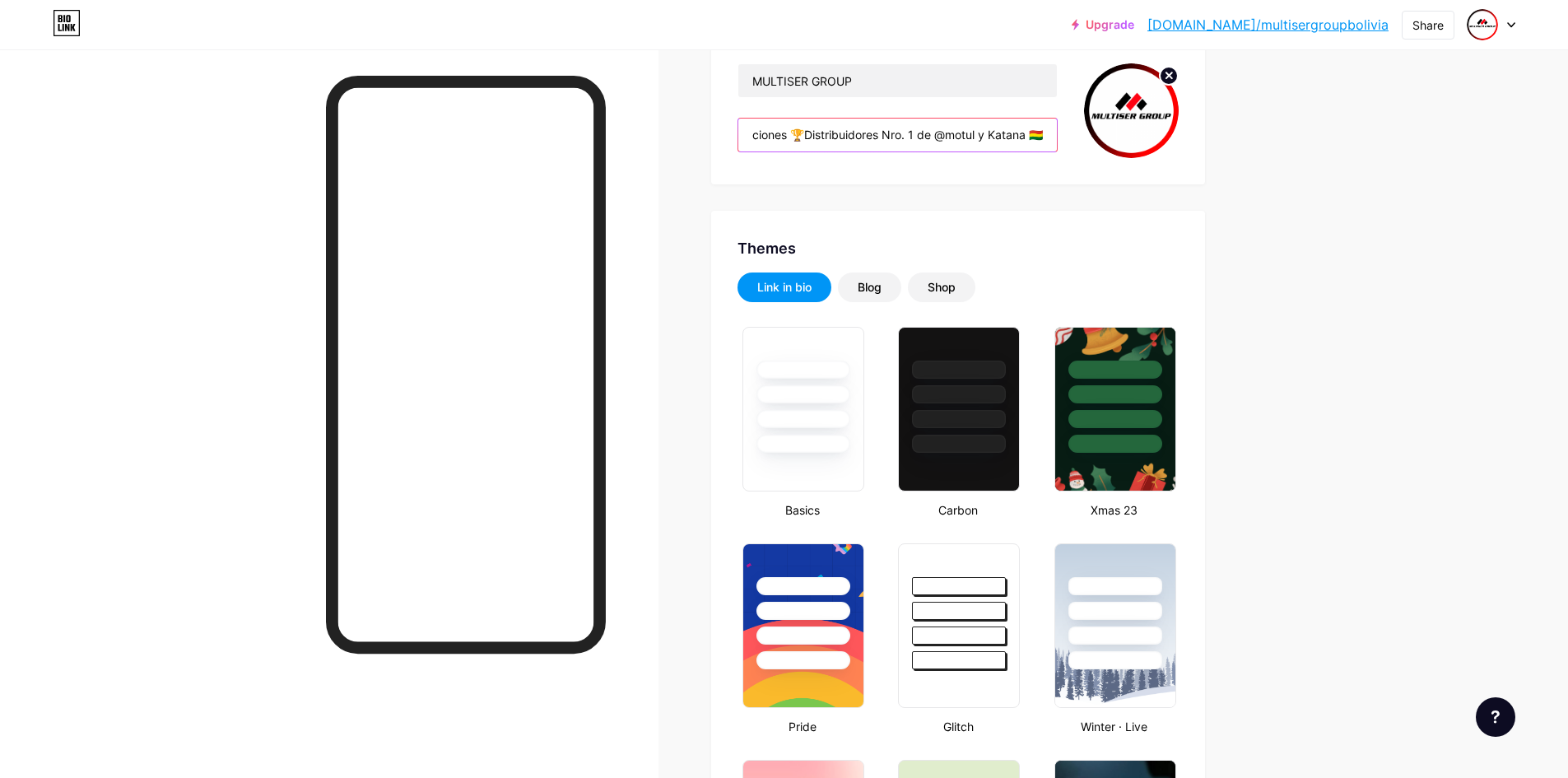
click at [799, 124] on input "𝐌𝐔𝐋𝐓𝐈𝐒𝐄𝐑 𝐆𝐑𝐎𝐔𝐏 | 𝐋𝐮𝐛𝐫𝐢𝐜𝐚𝐧𝐭𝐞𝐬 𝐲 𝐚𝐝𝐢𝐭𝐢𝐯𝐨𝐬 𝐏𝐫𝐨𝐝𝐮𝐜𝐭𝐨/𝐬𝐞𝐫𝐯𝐢𝐜𝐢𝐨 ⚙️Mantén tu motor en …" at bounding box center [897, 134] width 319 height 33
drag, startPoint x: 793, startPoint y: 125, endPoint x: 905, endPoint y: 129, distance: 112.1
click at [905, 129] on input "𝐌𝐔𝐋𝐓𝐈𝐒𝐄𝐑 𝐆𝐑𝐎𝐔𝐏 | 𝐋𝐮𝐛𝐫𝐢𝐜𝐚𝐧𝐭𝐞𝐬 𝐲 𝐚𝐝𝐢𝐭𝐢𝐯𝐨𝐬 𝐏𝐫𝐨𝐝𝐮𝐜𝐭𝐨/𝐬𝐞𝐫𝐯𝐢𝐜𝐢𝐨 ⚙️Mantén tu motor en …" at bounding box center [897, 134] width 319 height 33
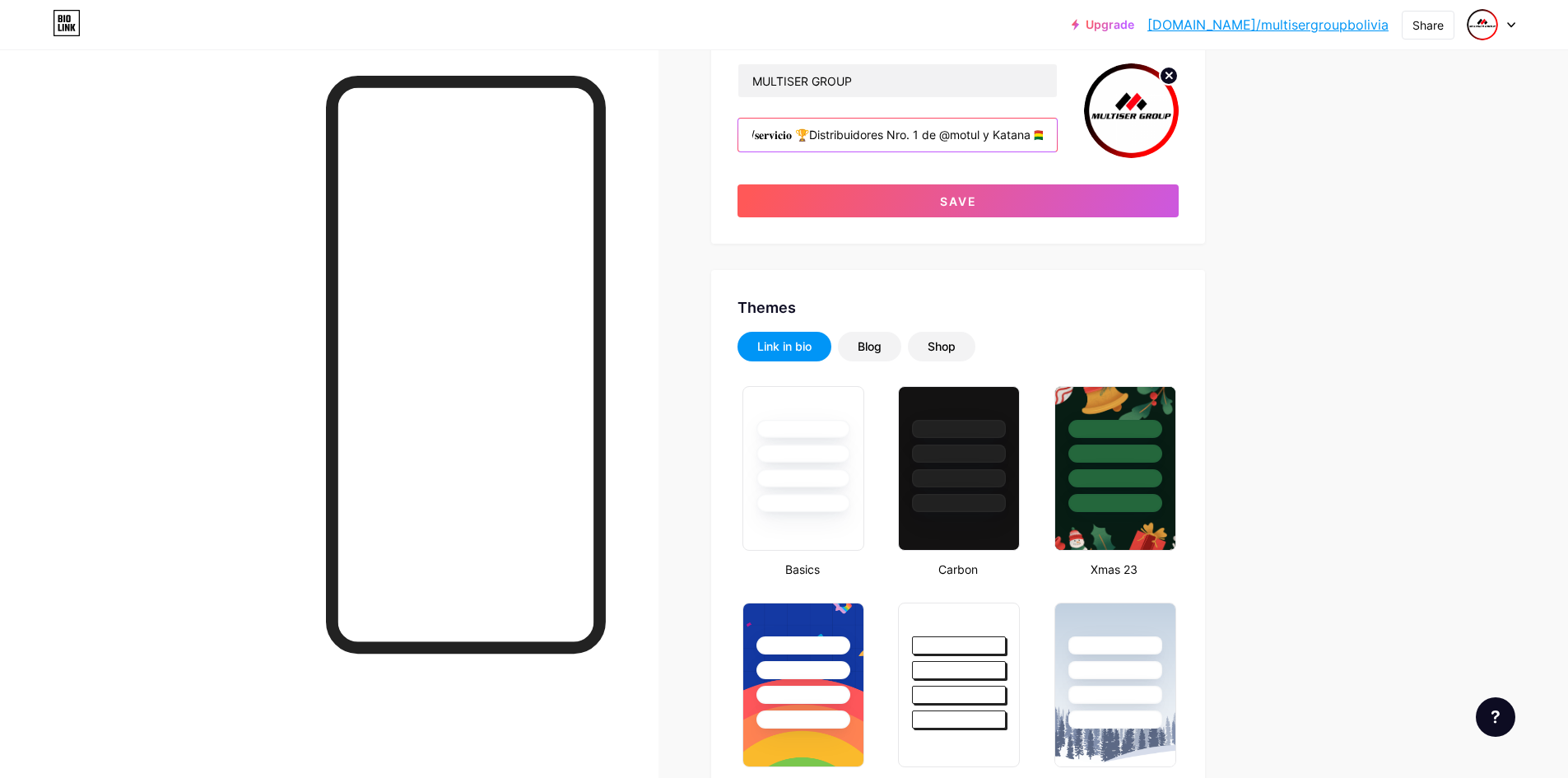
scroll to position [0, 299]
drag, startPoint x: 941, startPoint y: 130, endPoint x: 1062, endPoint y: 132, distance: 121.0
click at [1057, 132] on input "𝐌𝐔𝐋𝐓𝐈𝐒𝐄𝐑 𝐆𝐑𝐎𝐔𝐏 | 𝐋𝐮𝐛𝐫𝐢𝐜𝐚𝐧𝐭𝐞𝐬 𝐲 𝐚𝐝𝐢𝐭𝐢𝐯𝐨𝐬 𝐏𝐫𝐨𝐝𝐮𝐜𝐭𝐨/𝐬𝐞𝐫𝐯𝐢𝐜𝐢𝐨 🏆Distribuidores Nro. …" at bounding box center [897, 134] width 319 height 33
click at [1002, 135] on input "𝐌𝐔𝐋𝐓𝐈𝐒𝐄𝐑 𝐆𝐑𝐎𝐔𝐏 | 𝐋𝐮𝐛𝐫𝐢𝐜𝐚𝐧𝐭𝐞𝐬 𝐲 𝐚𝐝𝐢𝐭𝐢𝐯𝐨𝐬 𝐏𝐫𝐨𝐝𝐮𝐜𝐭𝐨/𝐬𝐞𝐫𝐯𝐢𝐜𝐢𝐨 🏆Distribuidores Nro. …" at bounding box center [897, 134] width 319 height 33
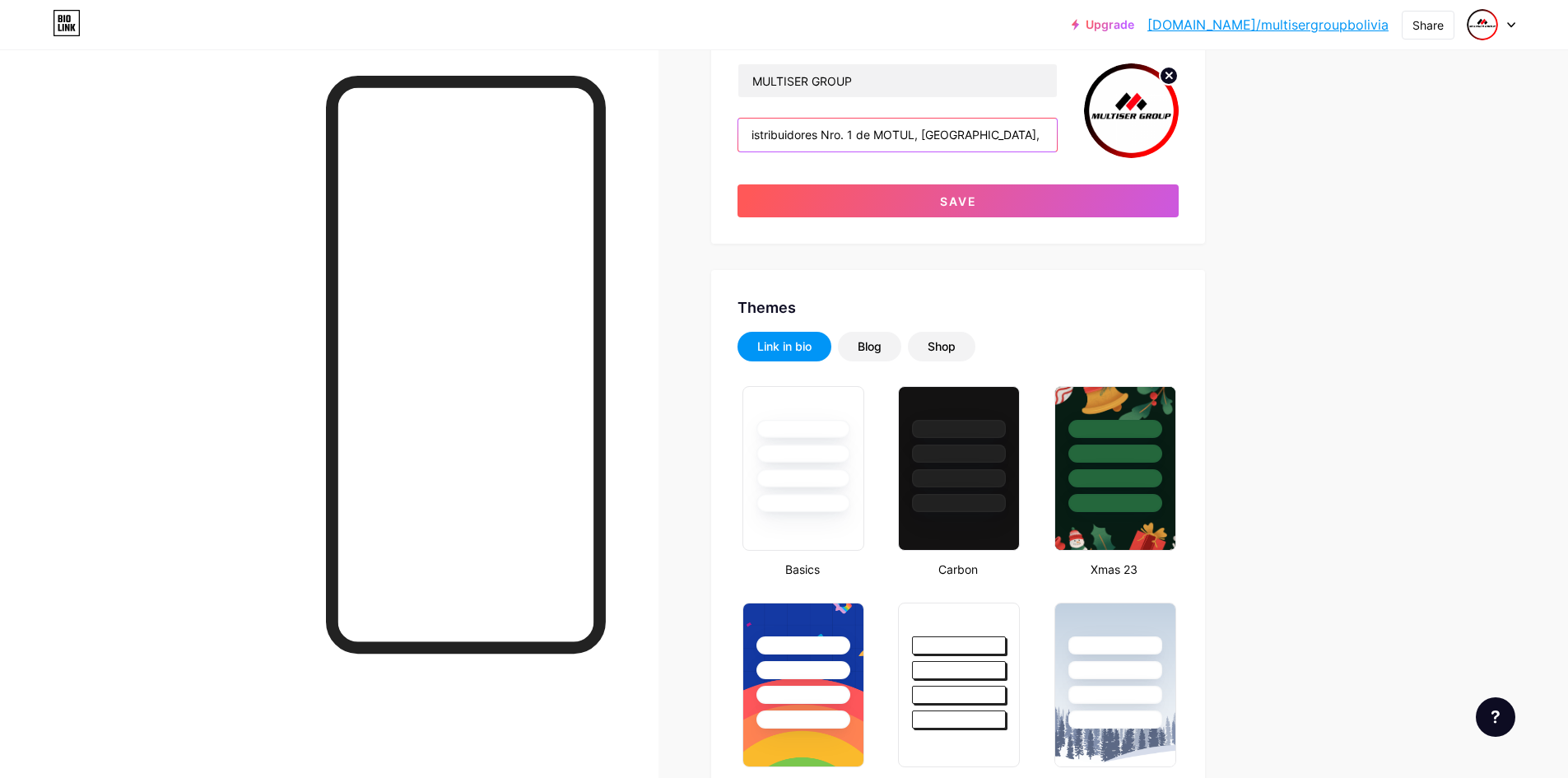
click at [998, 133] on input "𝐌𝐔𝐋𝐓𝐈𝐒𝐄𝐑 𝐆𝐑𝐎𝐔𝐏 | 𝐋𝐮𝐛𝐫𝐢𝐜𝐚𝐧𝐭𝐞𝐬 𝐲 𝐚𝐝𝐢𝐭𝐢𝐯𝐨𝐬 𝐏𝐫𝐨𝐝𝐮𝐜𝐭𝐨/𝐬𝐞𝐫𝐯𝐢𝐜𝐢𝐨 🏆Distribuidores Nro. …" at bounding box center [897, 134] width 319 height 33
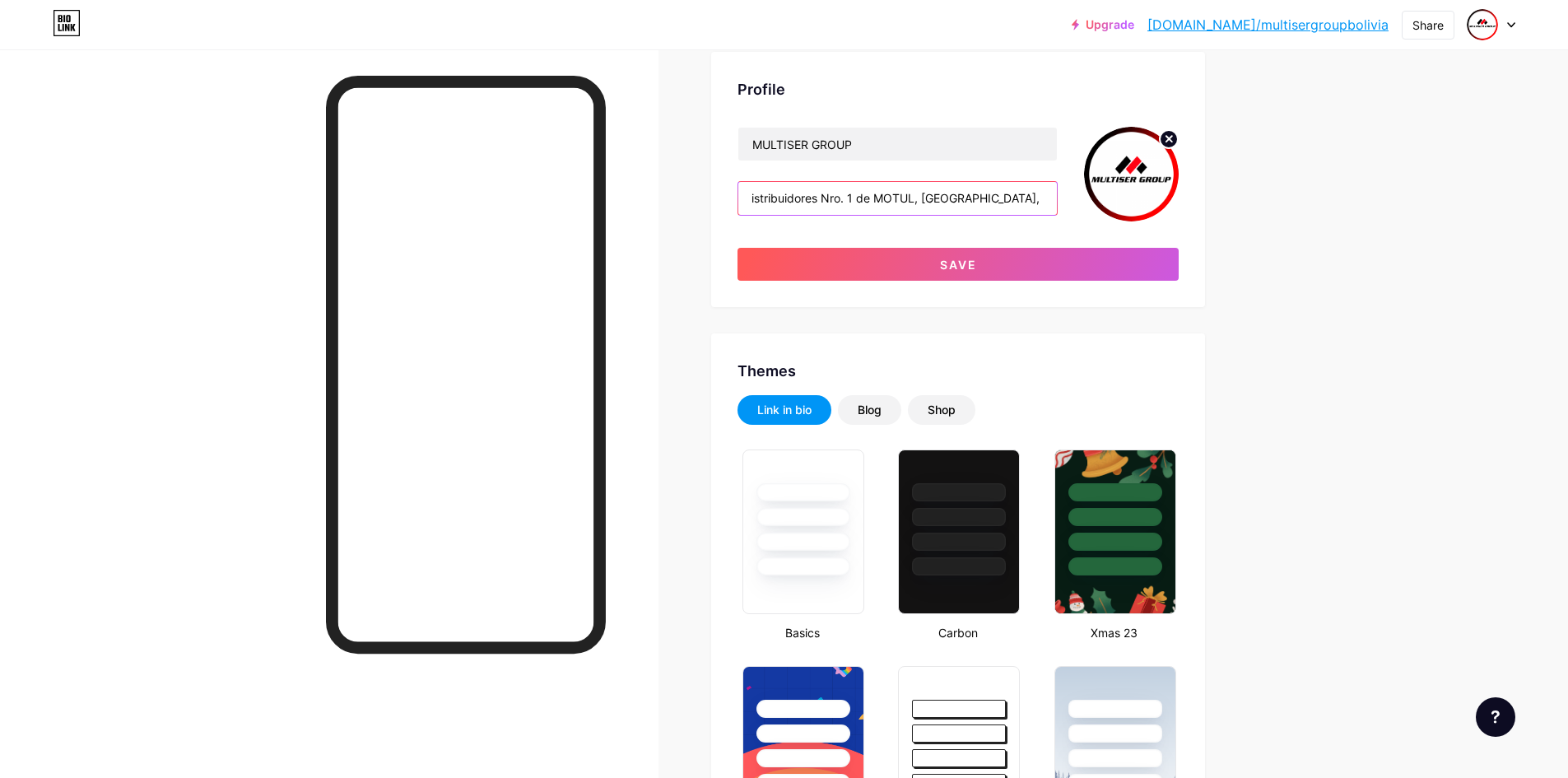
scroll to position [0, 0]
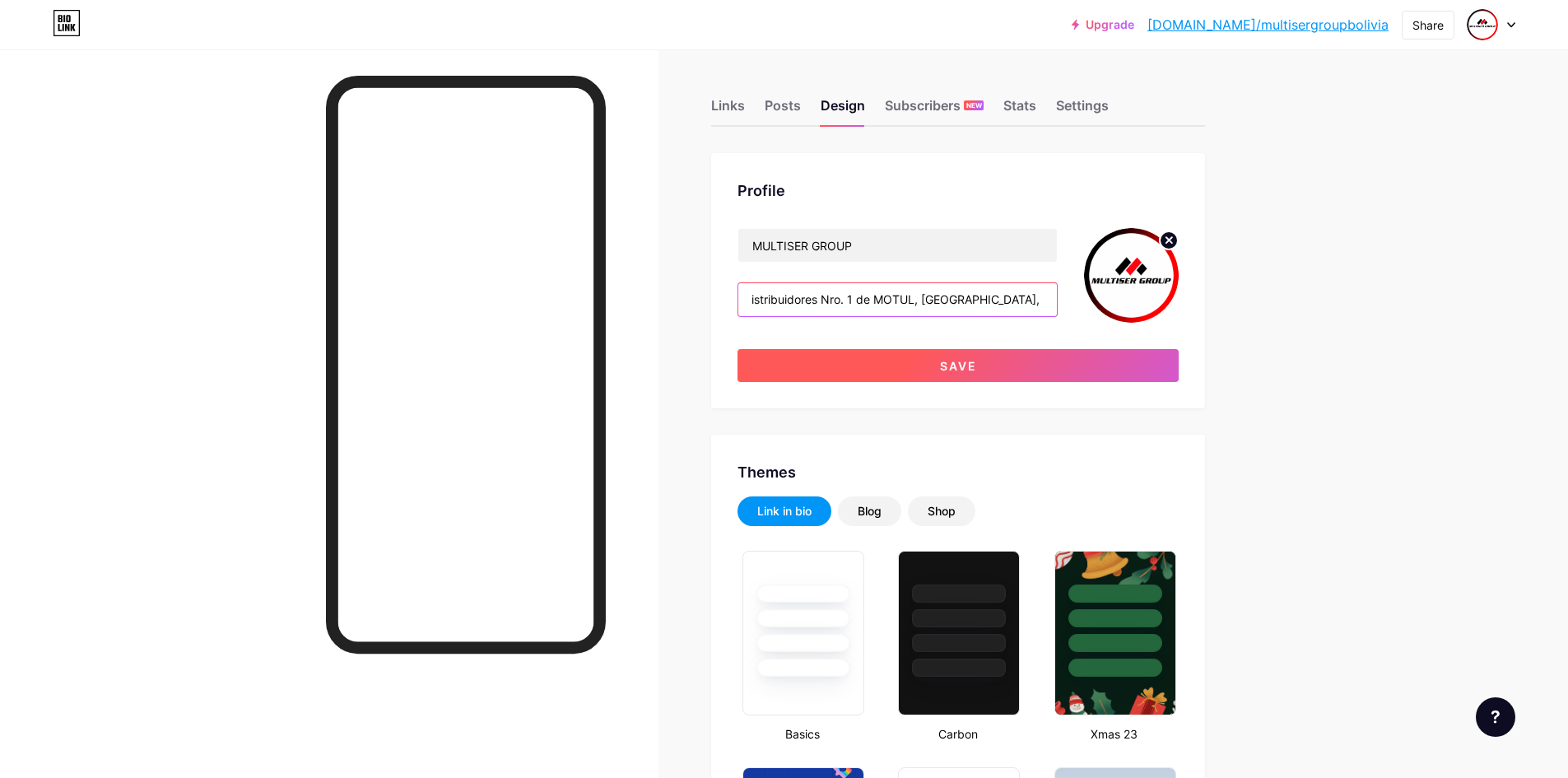
type input "𝐌𝐔𝐋𝐓𝐈𝐒𝐄𝐑 𝐆𝐑𝐎𝐔𝐏 | 𝐋𝐮𝐛𝐫𝐢𝐜𝐚𝐧𝐭𝐞𝐬 𝐲 𝐚𝐝𝐢𝐭𝐢𝐯𝐨𝐬 𝐏𝐫𝐨𝐝𝐮𝐜𝐭𝐨/𝐬𝐞𝐫𝐯𝐢𝐜𝐢𝐨 🏆Distribuidores Nro. …"
click at [1028, 361] on button "Save" at bounding box center [958, 365] width 441 height 33
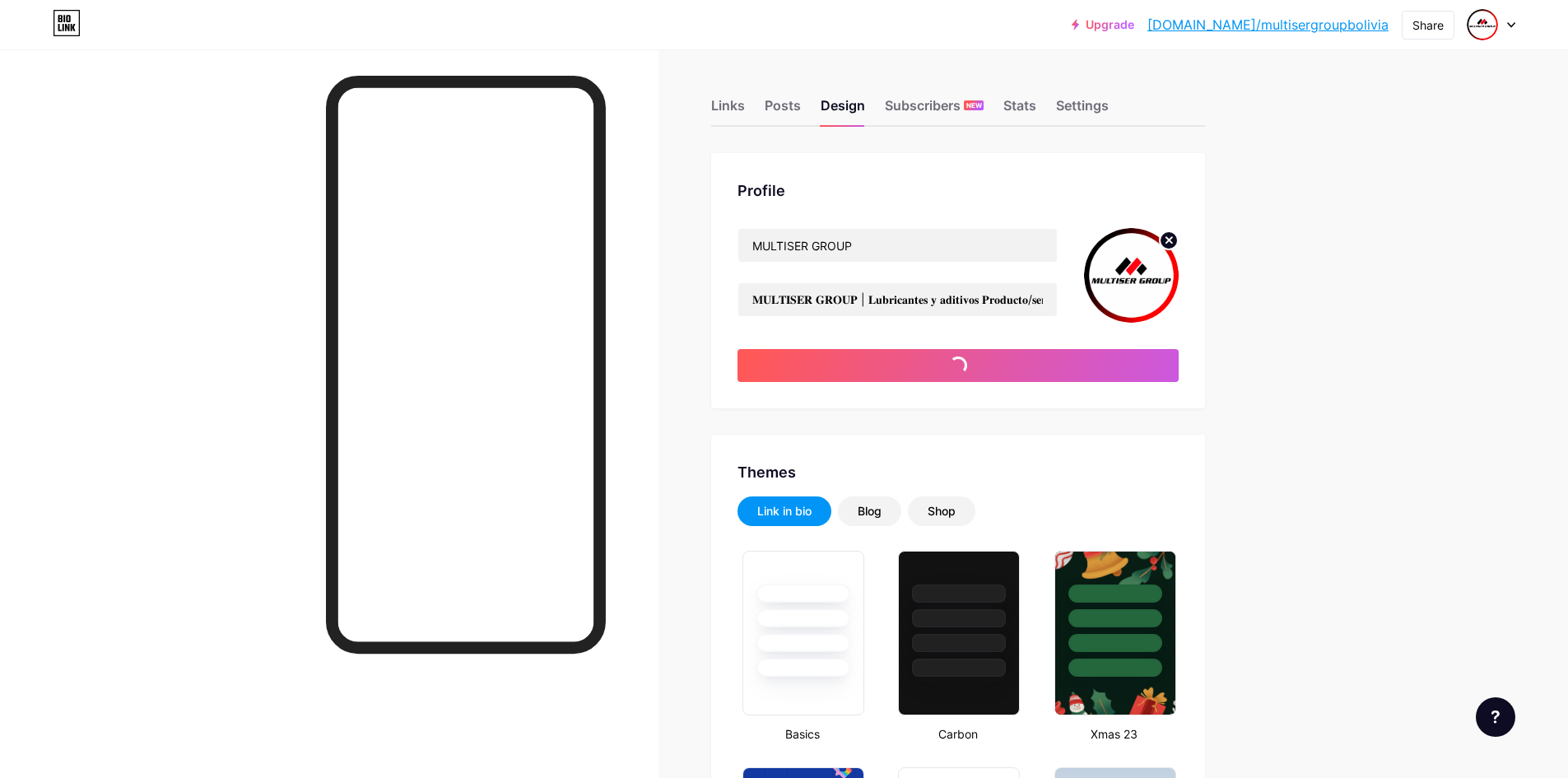
type input "#ffffff"
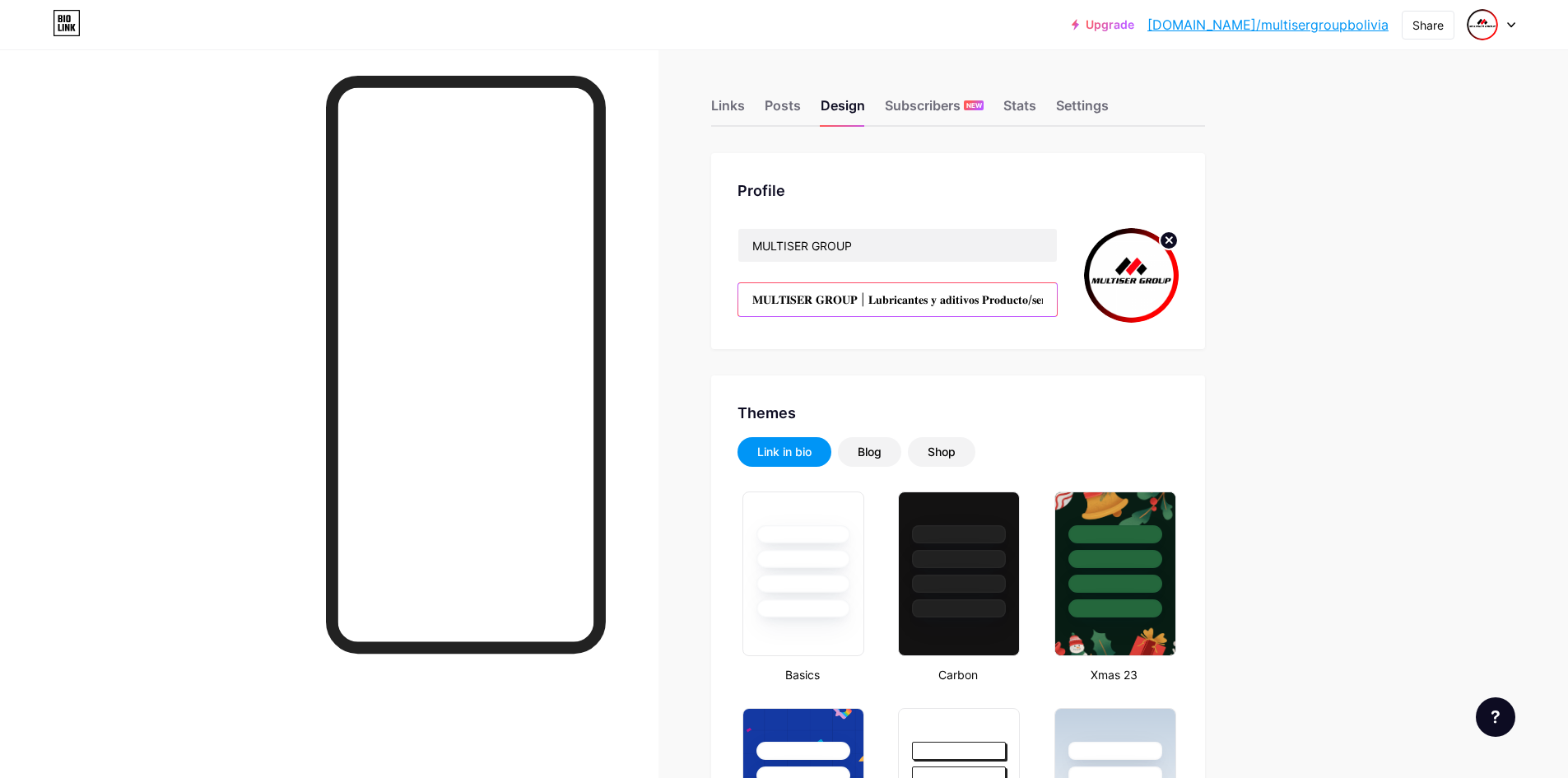
drag, startPoint x: 986, startPoint y: 296, endPoint x: 890, endPoint y: 296, distance: 96.0
click at [914, 295] on input "𝐌𝐔𝐋𝐓𝐈𝐒𝐄𝐑 𝐆𝐑𝐎𝐔𝐏 | 𝐋𝐮𝐛𝐫𝐢𝐜𝐚𝐧𝐭𝐞𝐬 𝐲 𝐚𝐝𝐢𝐭𝐢𝐯𝐨𝐬 𝐏𝐫𝐨𝐝𝐮𝐜𝐭𝐨/𝐬𝐞𝐫𝐯𝐢𝐜𝐢𝐨 🏆Distribuidores Nro. …" at bounding box center [897, 299] width 319 height 33
click at [866, 297] on input "𝐌𝐔𝐋𝐓𝐈𝐒𝐄𝐑 𝐆𝐑𝐎𝐔𝐏 | 𝐋𝐮𝐛𝐫𝐢𝐜𝐚𝐧𝐭𝐞𝐬 𝐲 𝐚𝐝𝐢𝐭𝐢𝐯𝐨𝐬 𝐏𝐫𝐨𝐝𝐮𝐜𝐭𝐨/𝐬𝐞𝐫𝐯𝐢𝐜𝐢𝐨 🏆Distribuidores Nro. …" at bounding box center [897, 299] width 319 height 33
drag, startPoint x: 850, startPoint y: 292, endPoint x: 739, endPoint y: 292, distance: 111.0
click at [739, 292] on div "Profile MULTISER GROUP 𝐌𝐔𝐋𝐓𝐈𝐒𝐄𝐑 𝐆𝐑𝐎𝐔𝐏 | 𝐋𝐮𝐛𝐫𝐢𝐜𝐚𝐧𝐭𝐞𝐬 𝐲 𝐚𝐝𝐢𝐭𝐢𝐯𝐨𝐬 𝐏𝐫𝐨𝐝𝐮𝐜𝐭𝐨/𝐬𝐞𝐫𝐯𝐢𝐜𝐢…" at bounding box center [958, 250] width 494 height 196
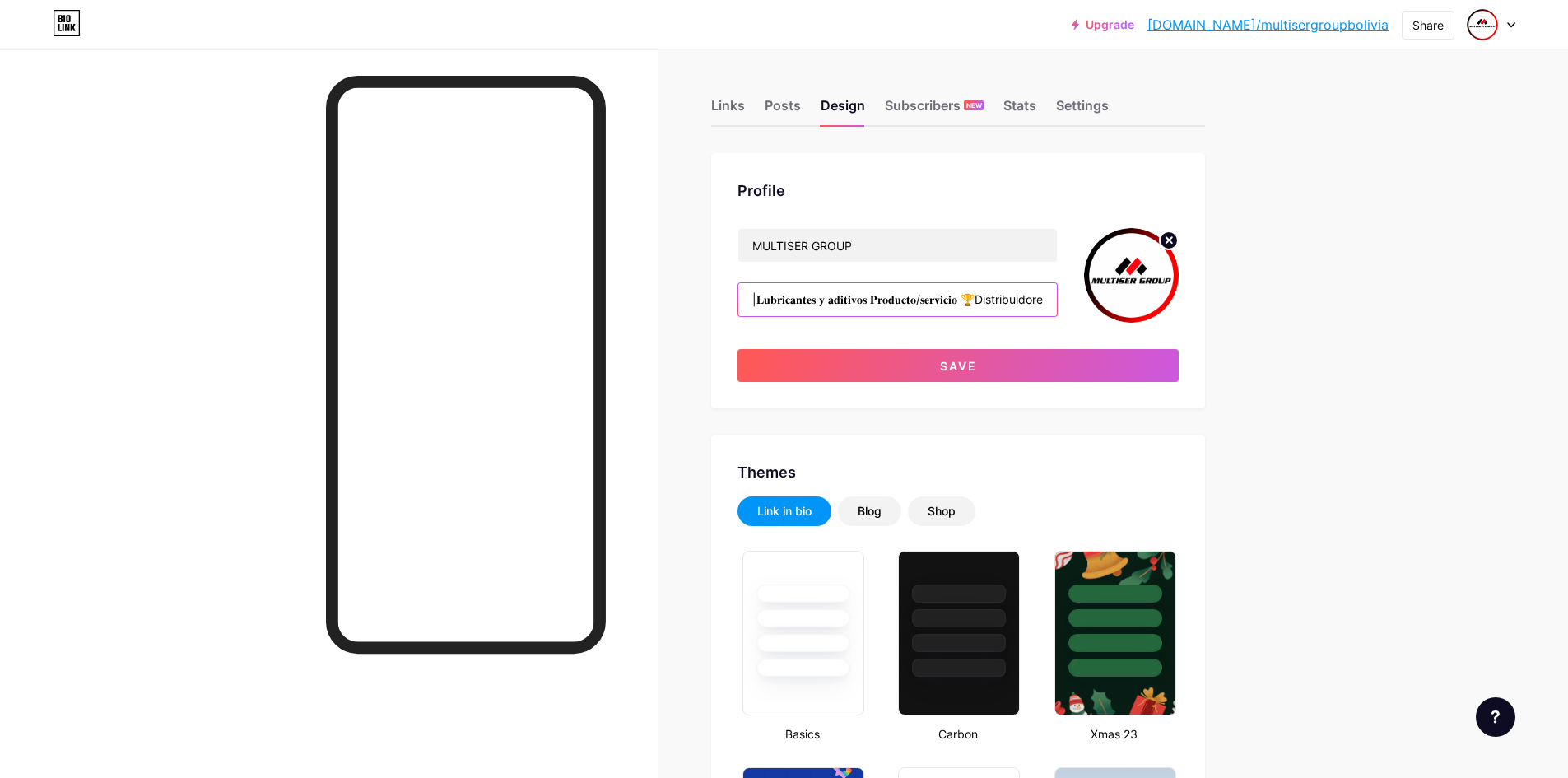
drag, startPoint x: 986, startPoint y: 297, endPoint x: 734, endPoint y: 297, distance: 252.0
click at [734, 297] on div "Profile MULTISER GROUP |𝐋𝐮𝐛𝐫𝐢𝐜𝐚𝐧𝐭𝐞𝐬 𝐲 𝐚𝐝𝐢𝐭𝐢𝐯𝐨𝐬 𝐏𝐫𝐨𝐝𝐮𝐜𝐭𝐨/𝐬𝐞𝐫𝐯𝐢𝐜𝐢𝐨 🏆Distribuidore…" at bounding box center [958, 280] width 494 height 255
click at [854, 296] on input "🏆Distribuidores Nro. 1 de MOTUL, [GEOGRAPHIC_DATA], y [GEOGRAPHIC_DATA]" at bounding box center [897, 299] width 319 height 33
click at [892, 300] on input "🏆Distribuidores Nro. 1 de MOTUL, [GEOGRAPHIC_DATA], y [GEOGRAPHIC_DATA]" at bounding box center [897, 299] width 319 height 33
click at [843, 296] on input "🏆Distribuidores Nro. 1 de MOTUL, [GEOGRAPHIC_DATA], y [GEOGRAPHIC_DATA]" at bounding box center [897, 299] width 319 height 33
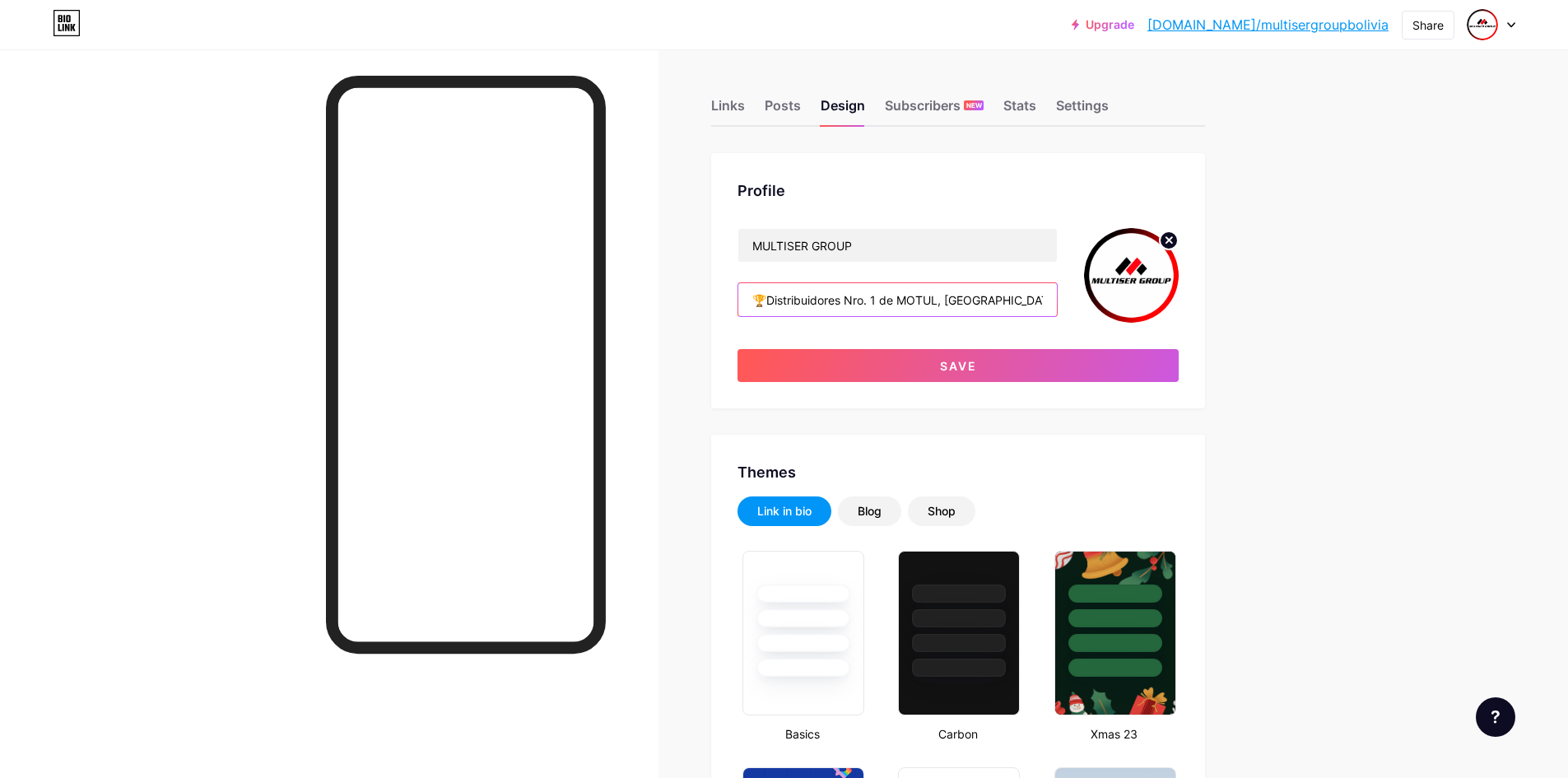
click at [853, 298] on input "🏆Distribuidores Nro. 1 de MOTUL, [GEOGRAPHIC_DATA], y [GEOGRAPHIC_DATA]" at bounding box center [897, 299] width 319 height 33
type input "🏆Distribuidores de Lubricantes y Aditivos Nro. 1 de MOTUL, [GEOGRAPHIC_DATA], y…"
click at [898, 348] on div "MULTISER GROUP 🏆Distribuidores de Lubricantes y Aditivos Nro. 1 de MOTUL, [GEOG…" at bounding box center [958, 305] width 441 height 154
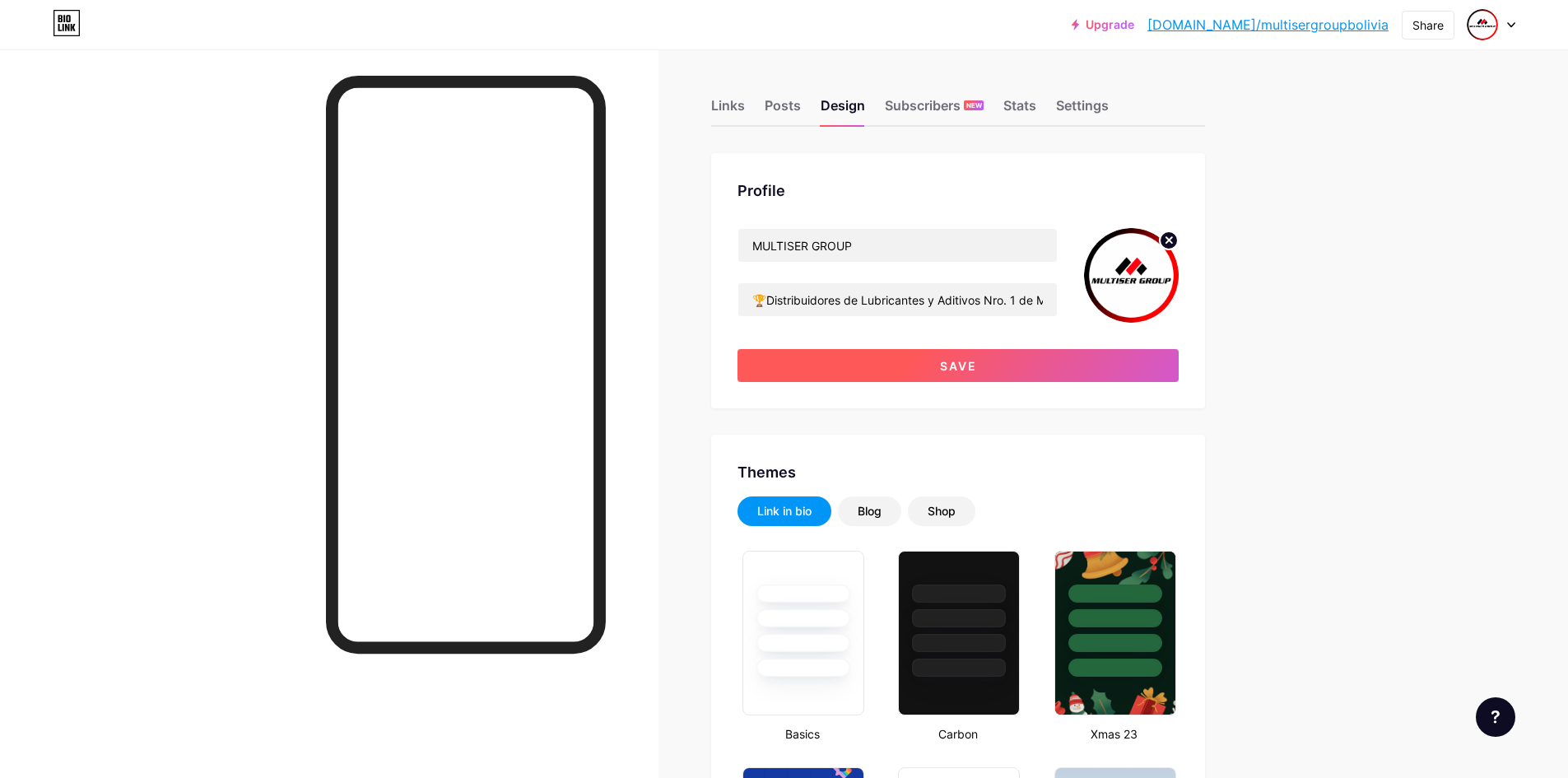
click at [902, 351] on button "Save" at bounding box center [958, 365] width 441 height 33
type input "#ffffff"
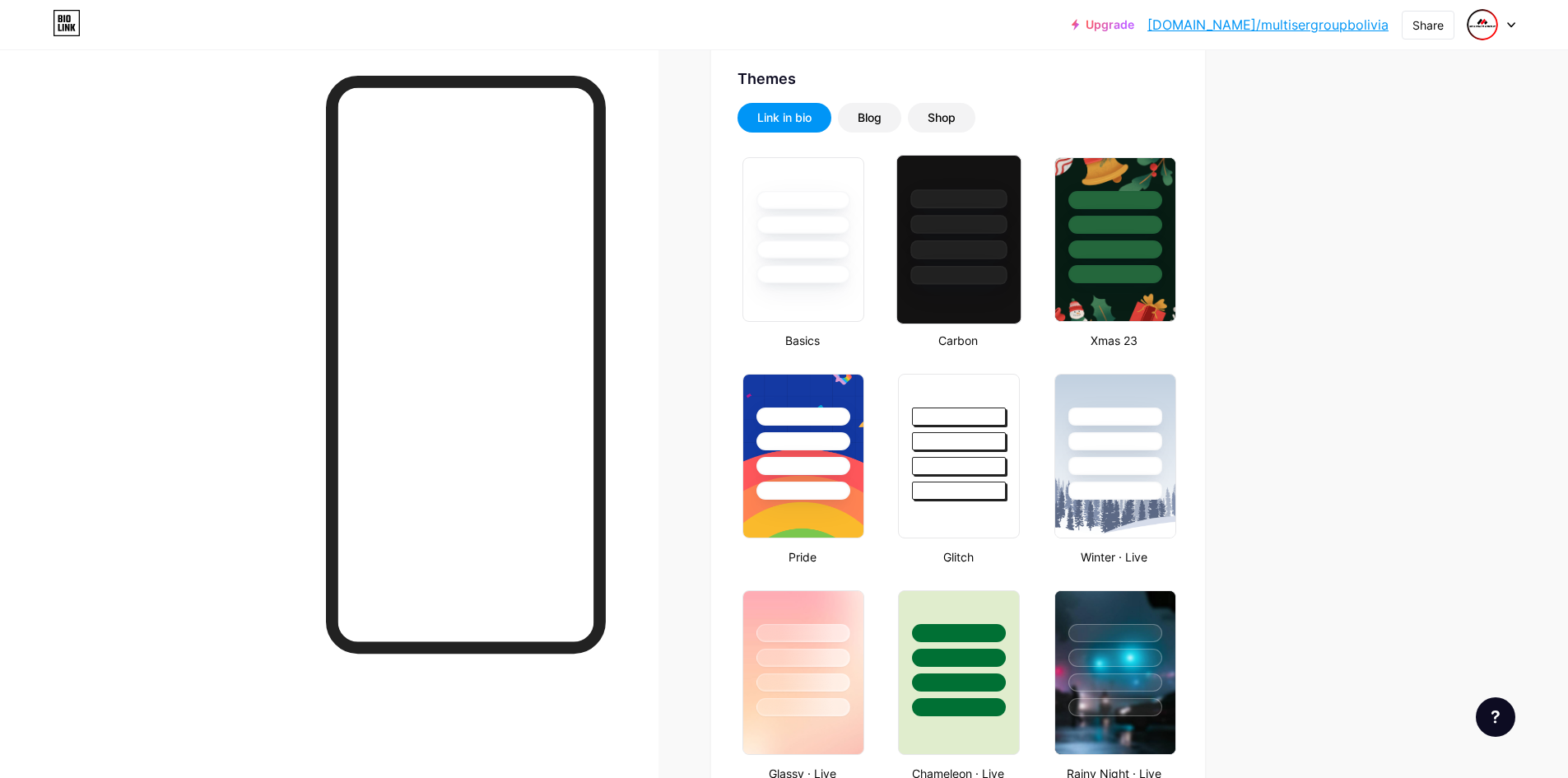
scroll to position [329, 0]
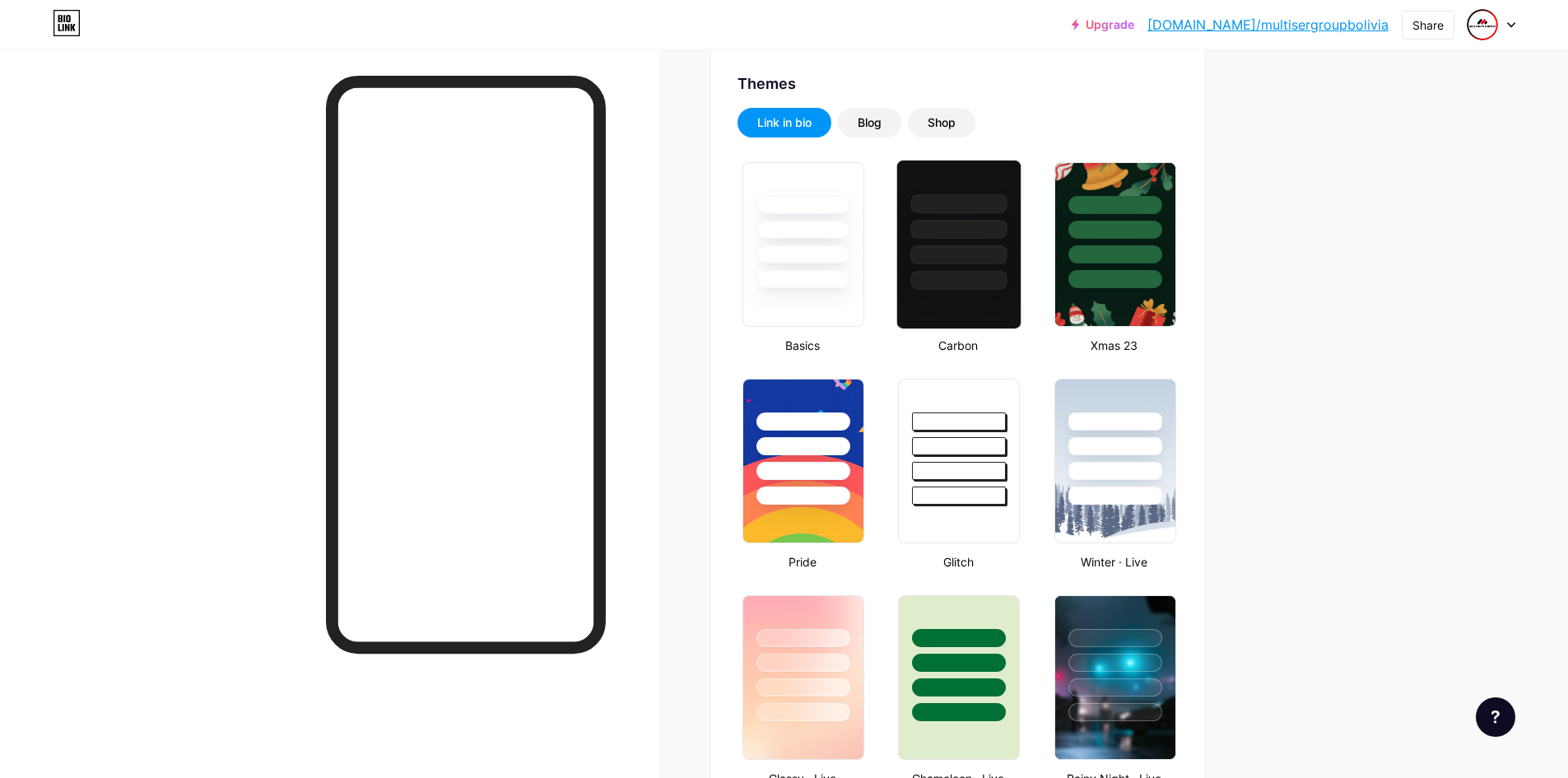
click at [957, 254] on div at bounding box center [960, 254] width 97 height 19
click at [850, 252] on div at bounding box center [803, 254] width 97 height 19
click at [937, 244] on div at bounding box center [959, 225] width 123 height 129
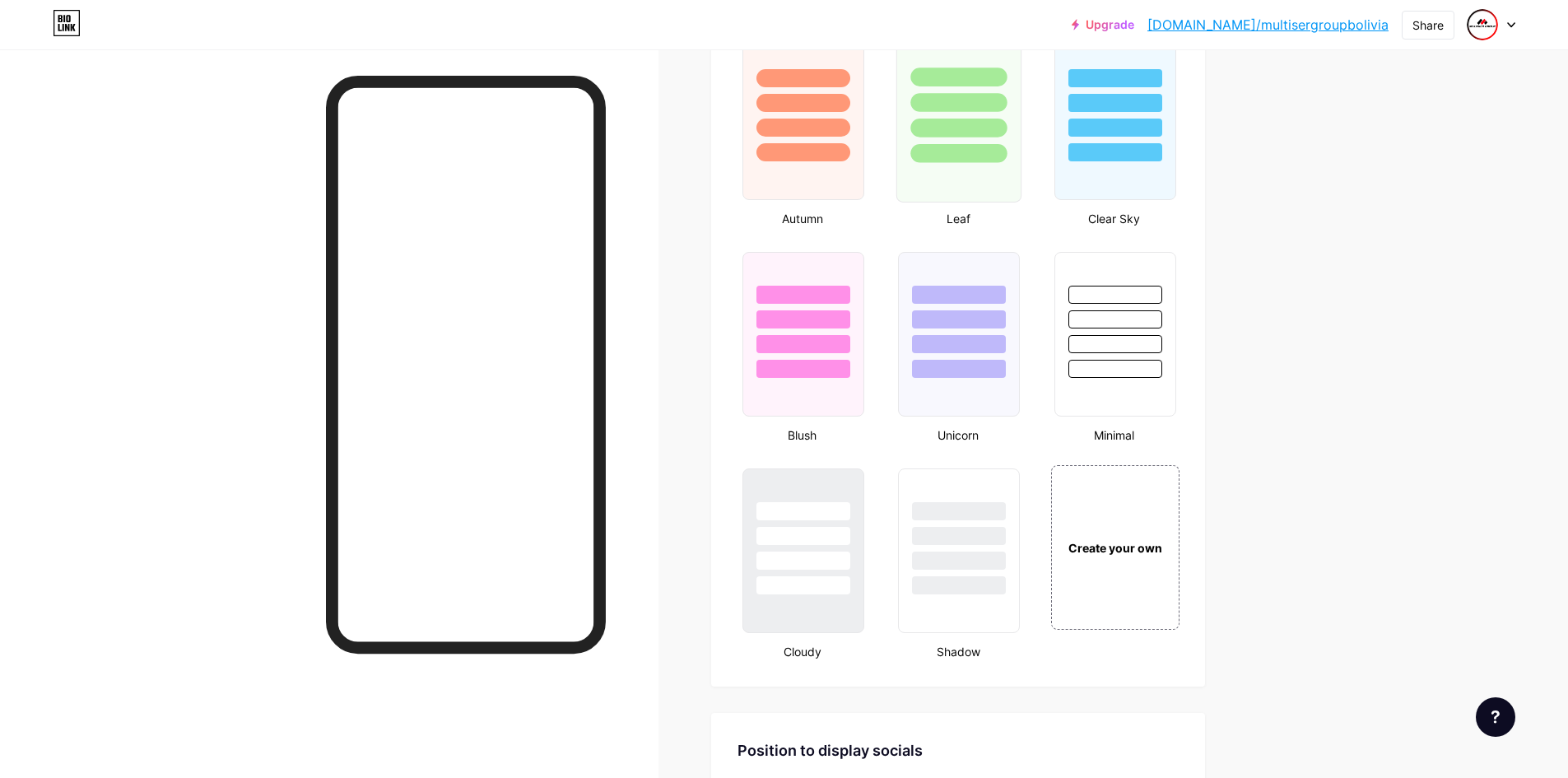
scroll to position [1810, 0]
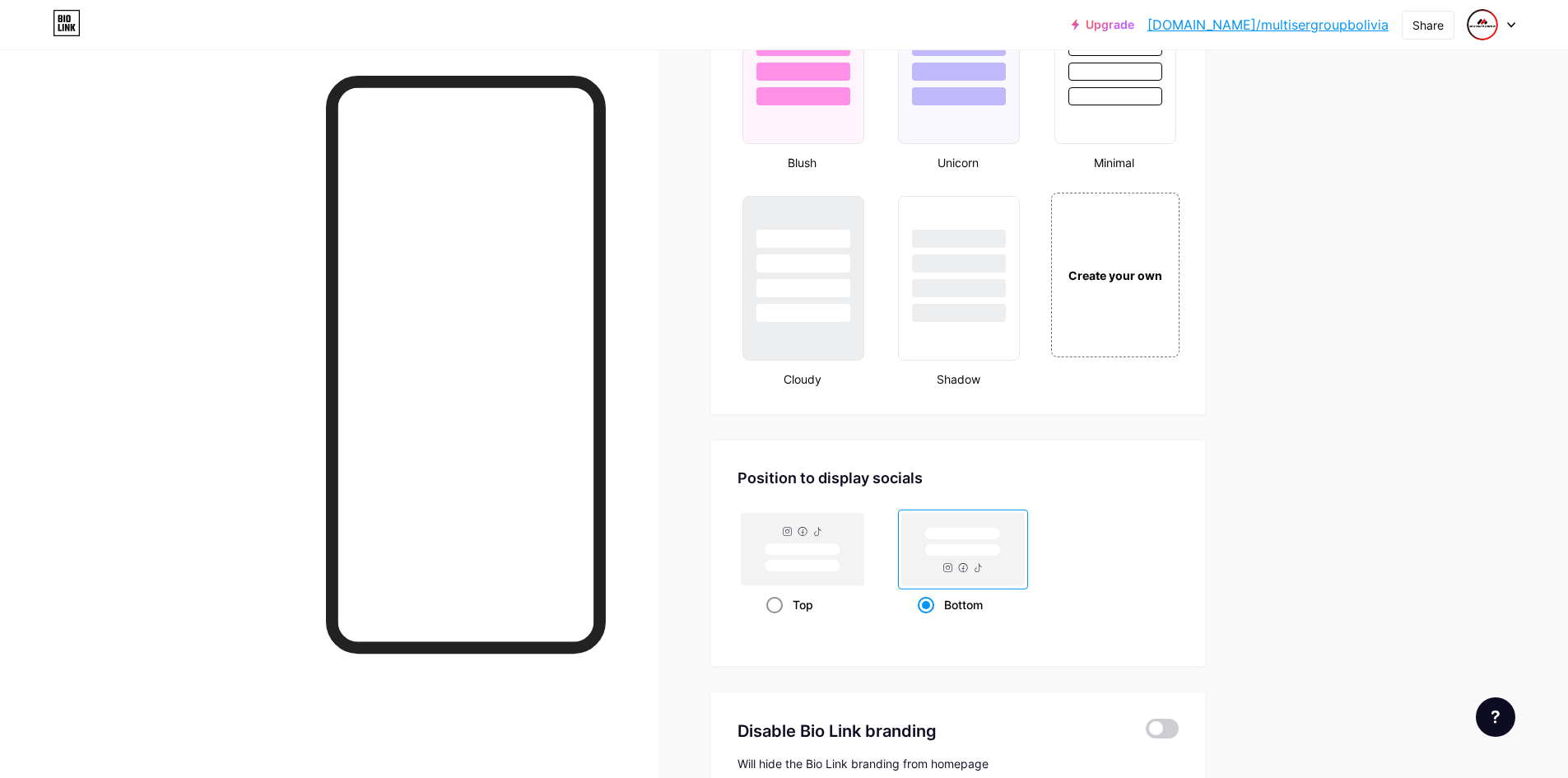
click at [849, 541] on rect at bounding box center [803, 548] width 122 height 72
click at [777, 619] on input "Top" at bounding box center [771, 624] width 11 height 11
radio input "true"
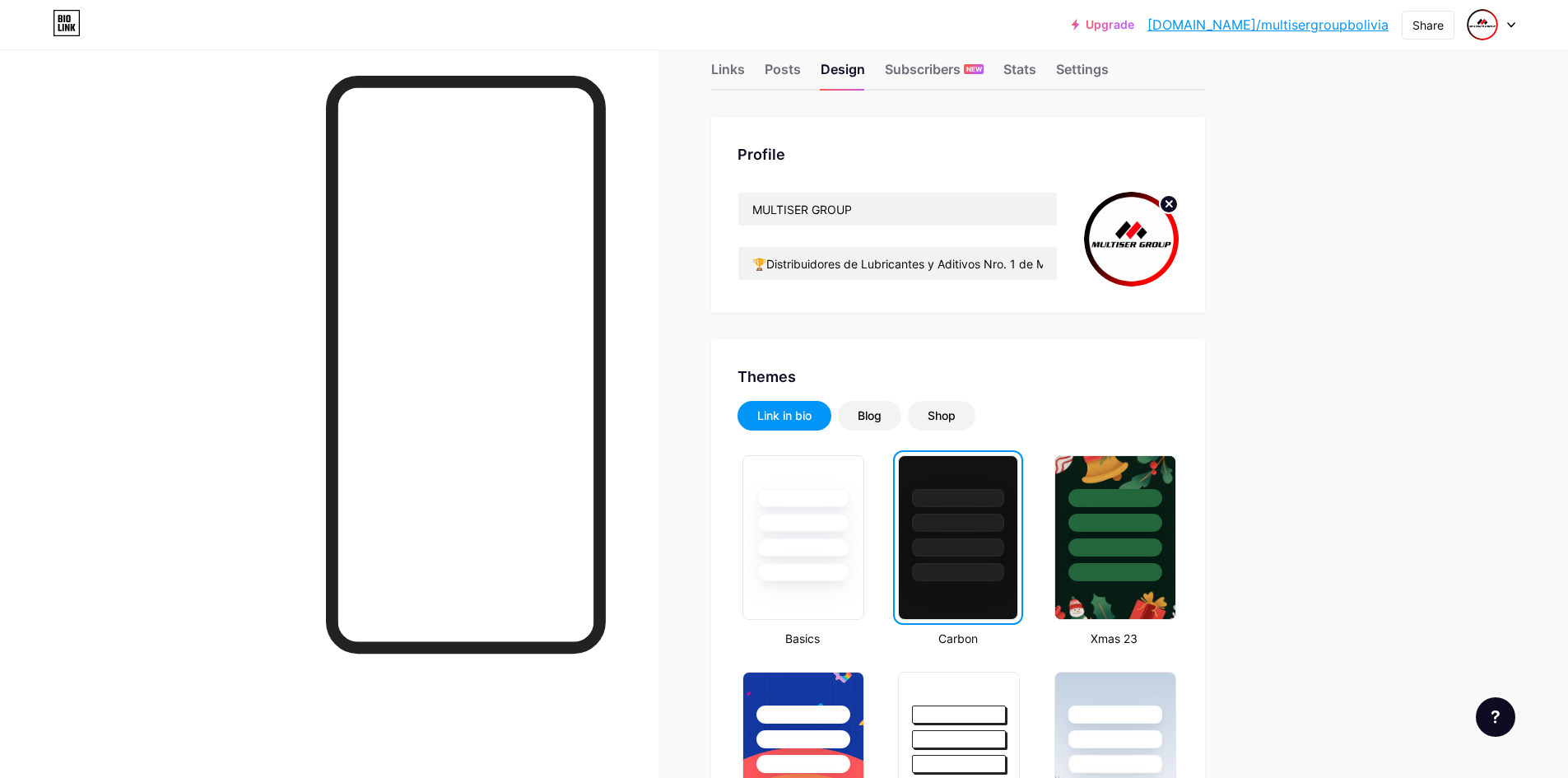
scroll to position [0, 0]
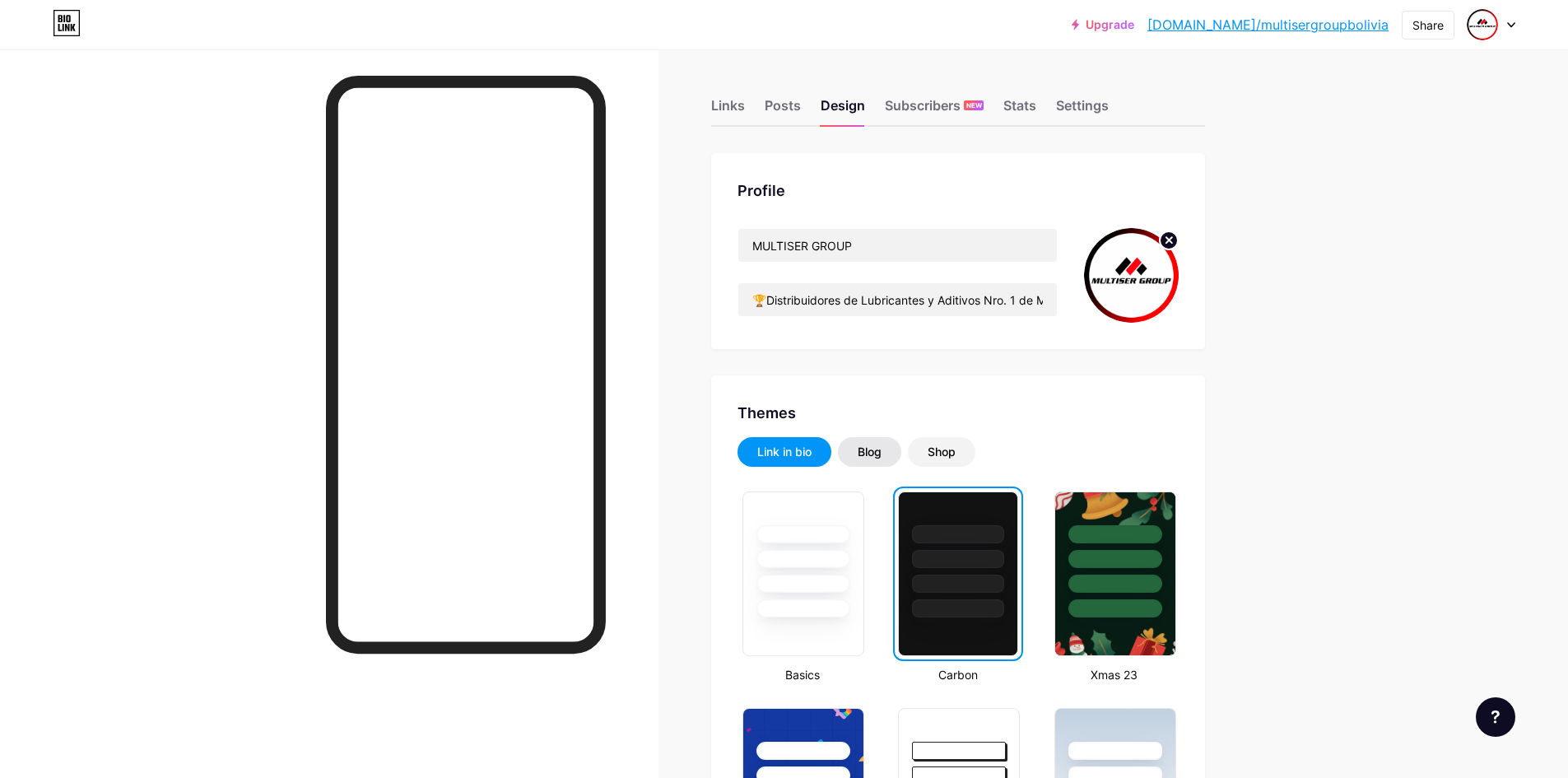
click at [870, 448] on div "Blog" at bounding box center [870, 452] width 24 height 17
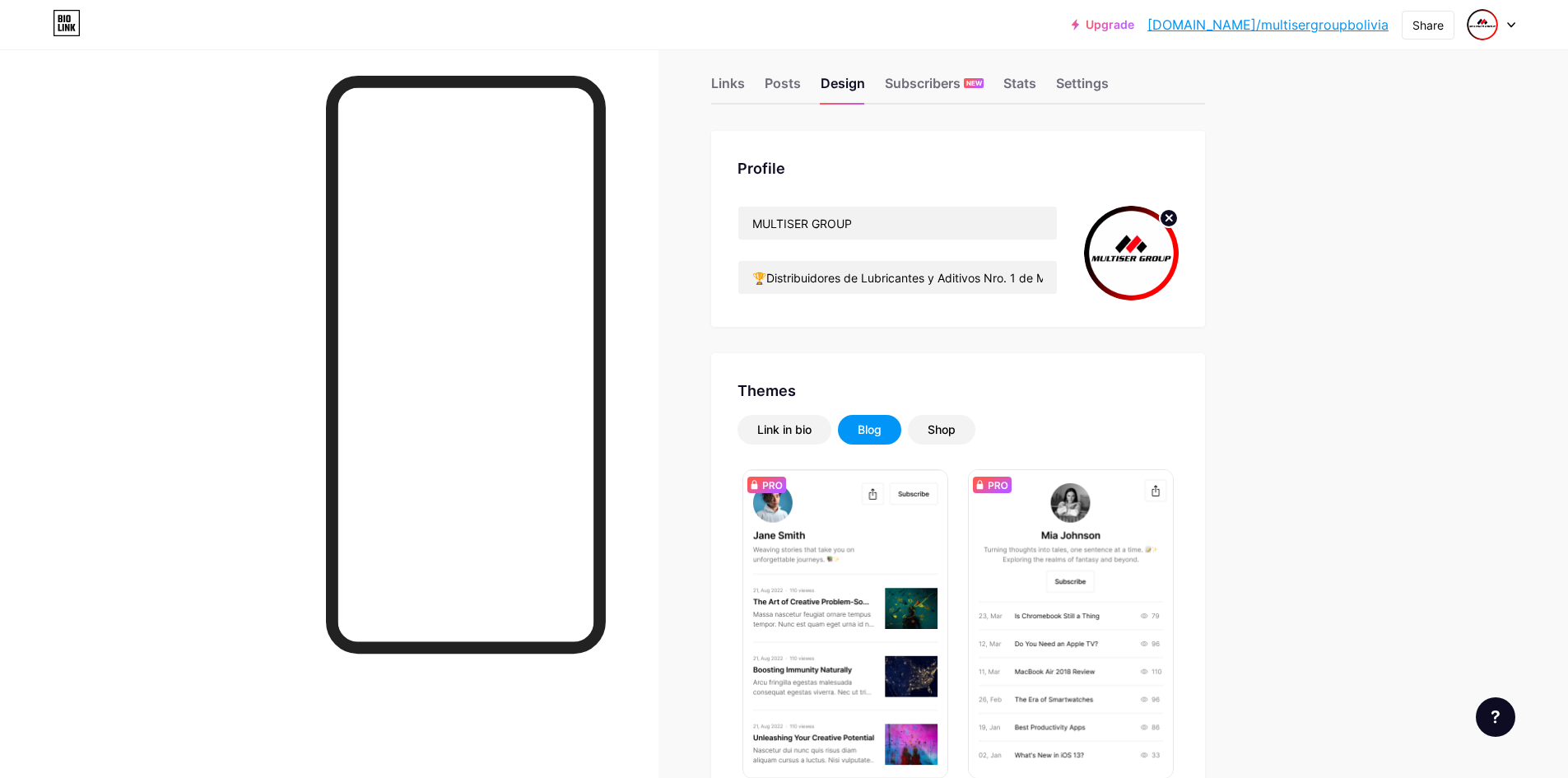
scroll to position [22, 0]
click at [802, 431] on div "Link in bio" at bounding box center [784, 430] width 54 height 17
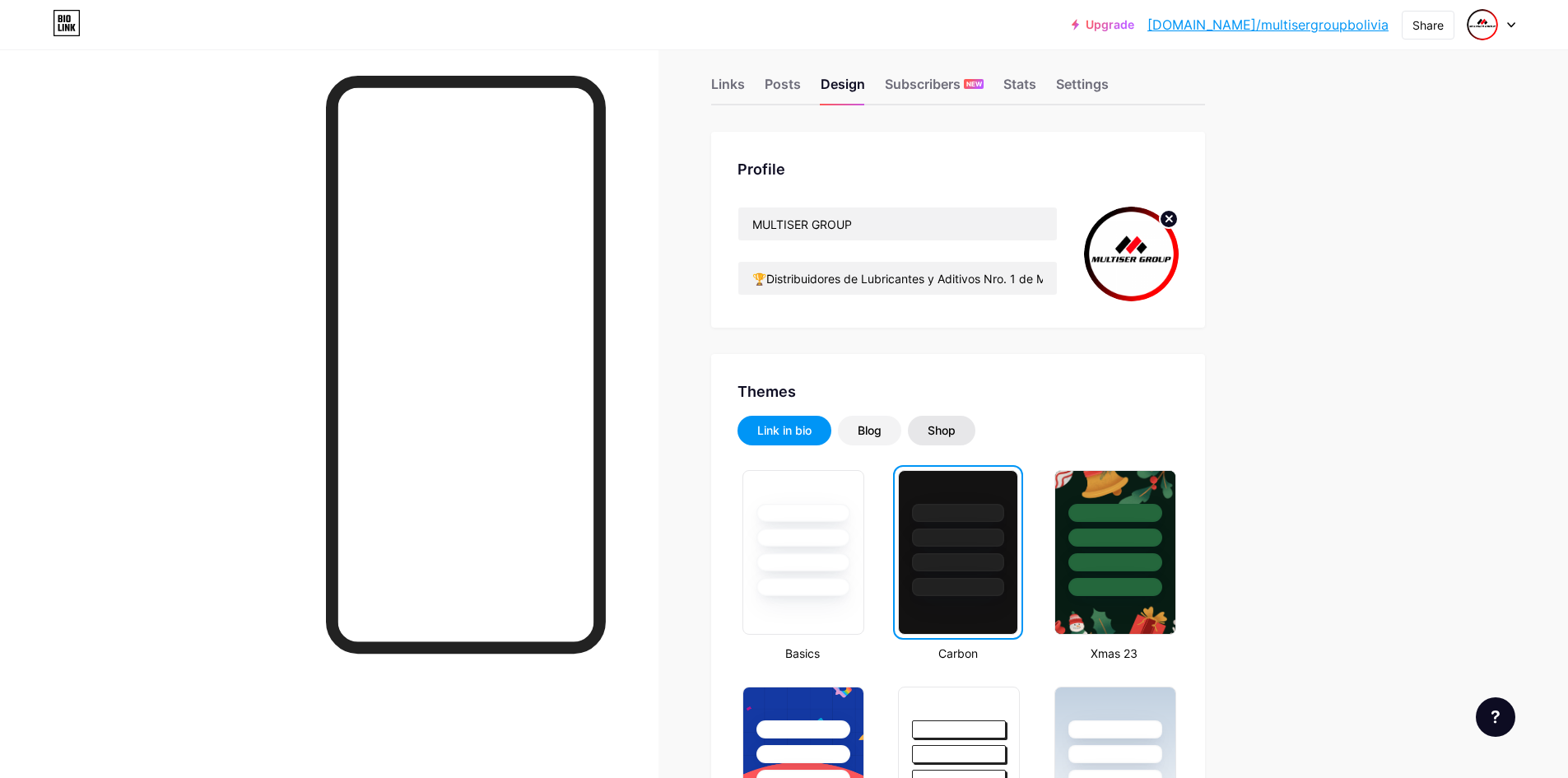
click at [935, 425] on div "Shop" at bounding box center [941, 430] width 28 height 17
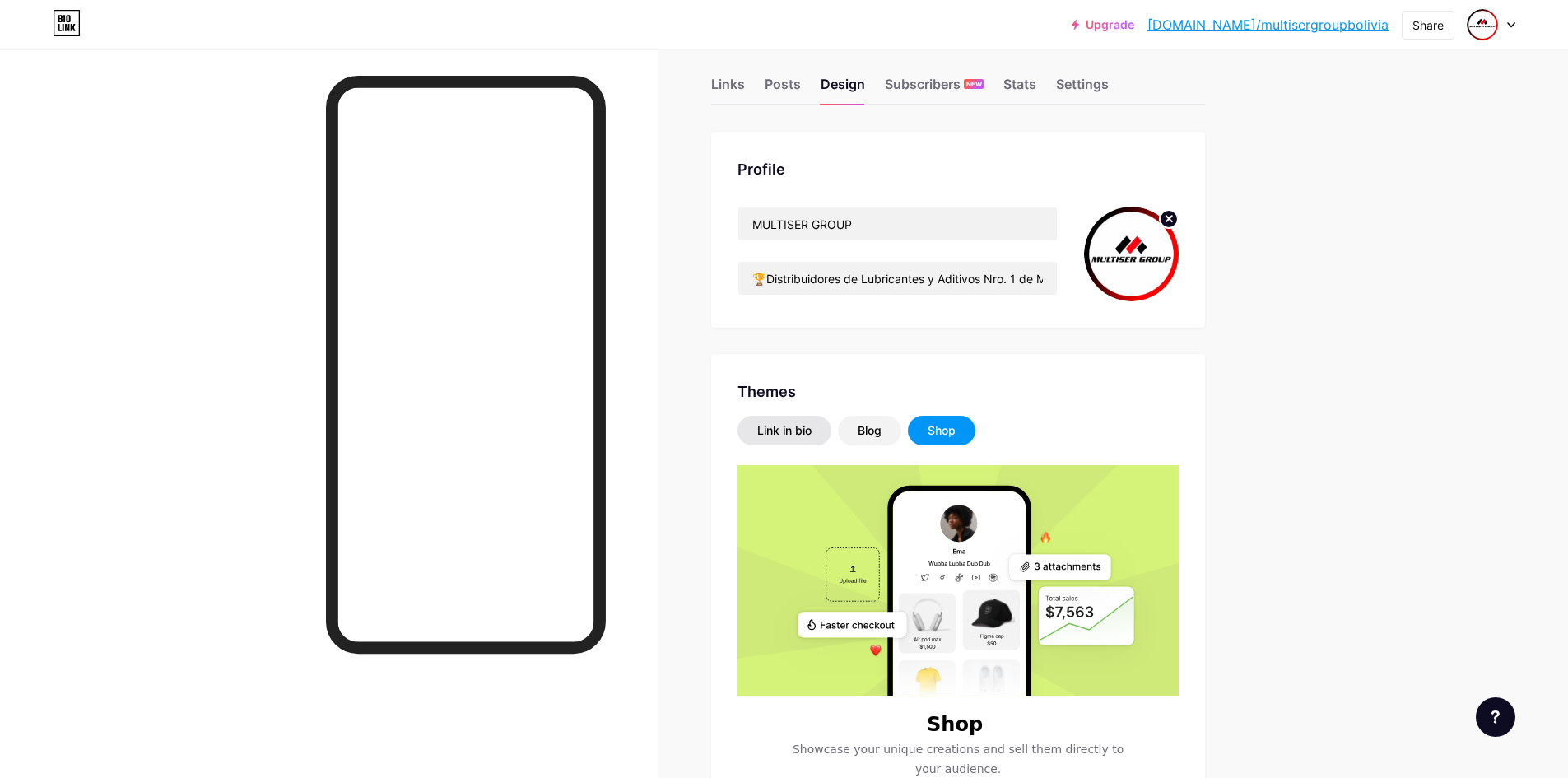
click at [806, 425] on div "Link in bio" at bounding box center [784, 430] width 54 height 17
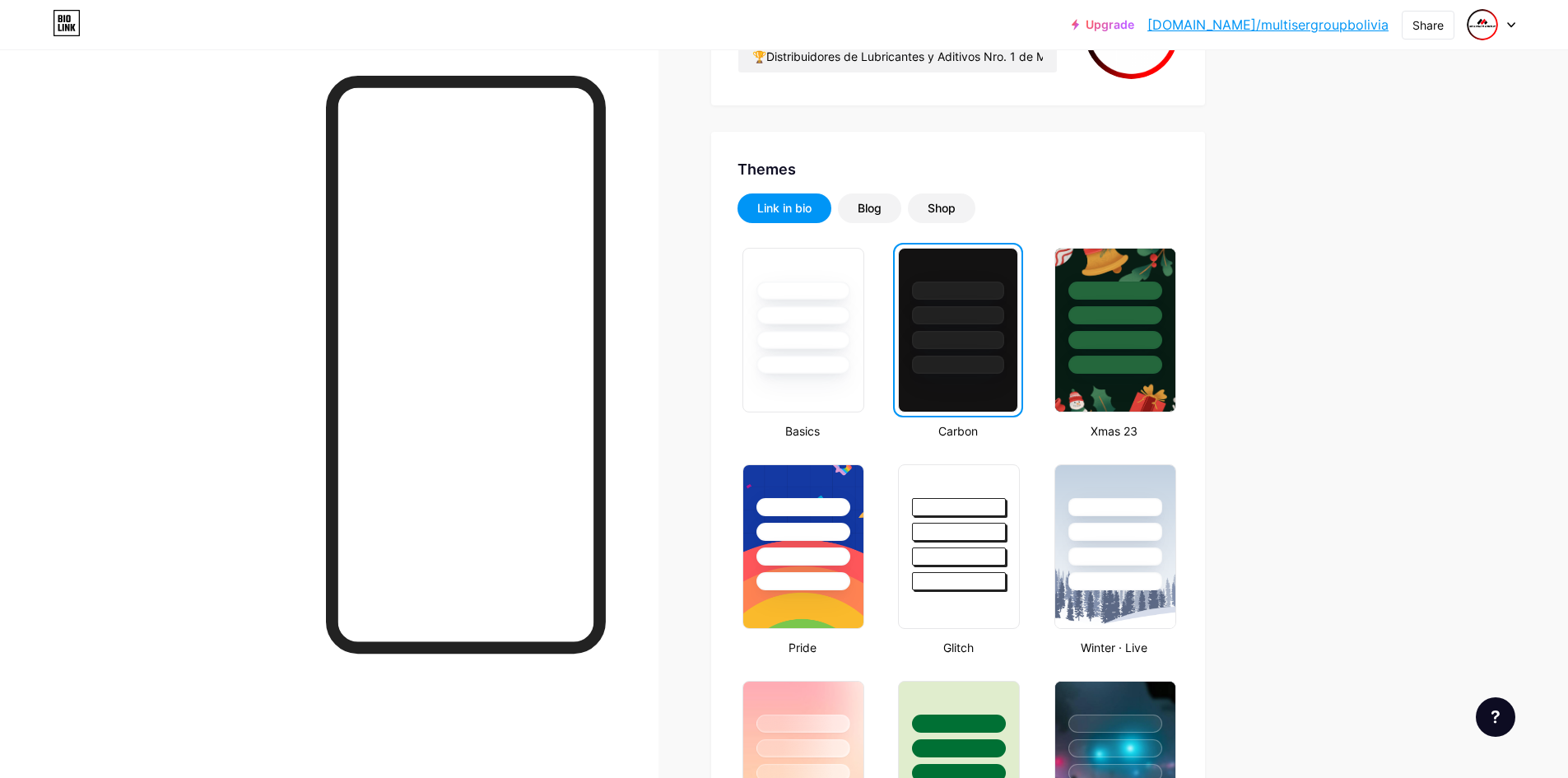
scroll to position [0, 0]
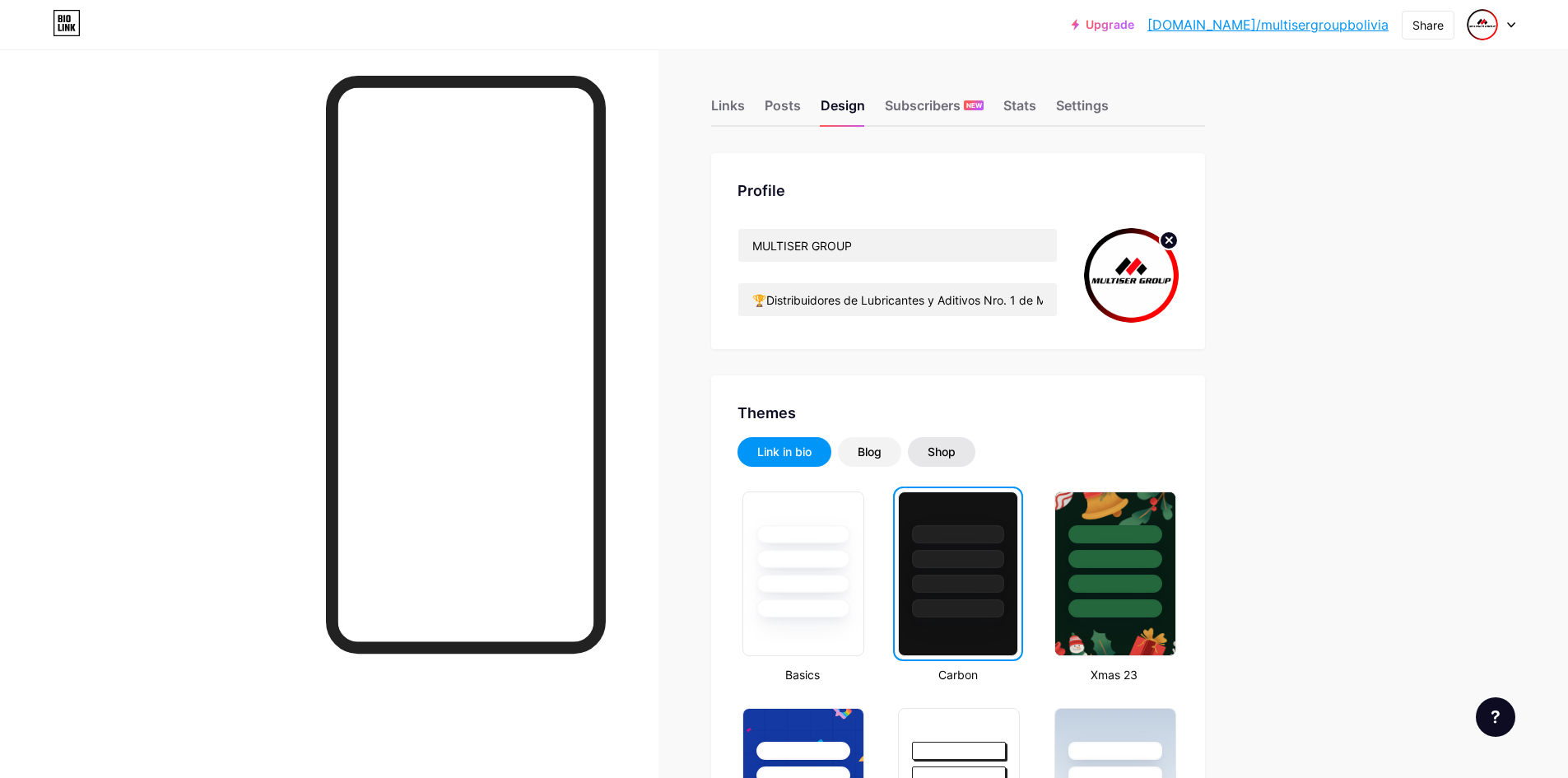
click at [939, 443] on div "Shop" at bounding box center [941, 452] width 67 height 30
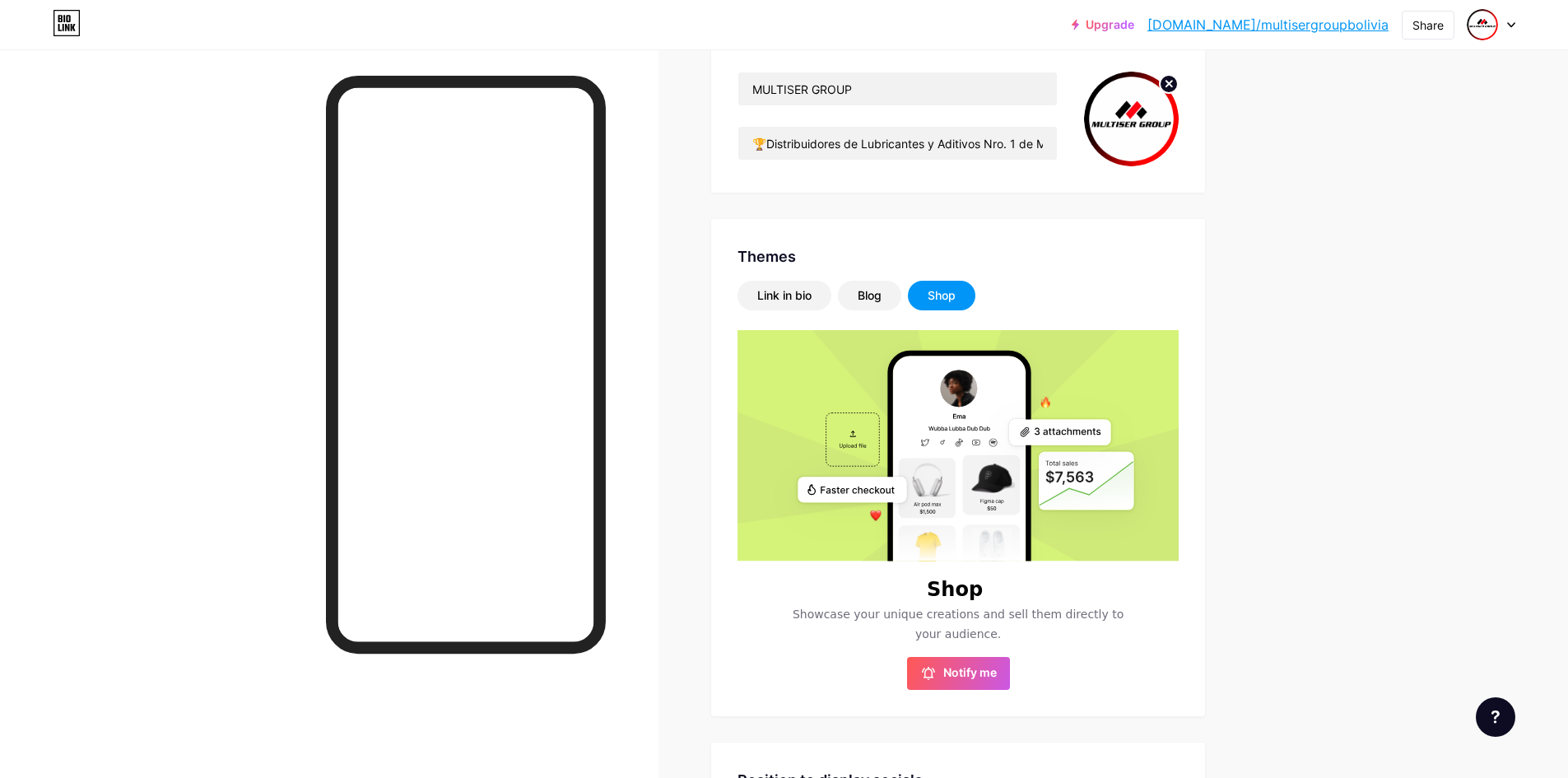
scroll to position [165, 0]
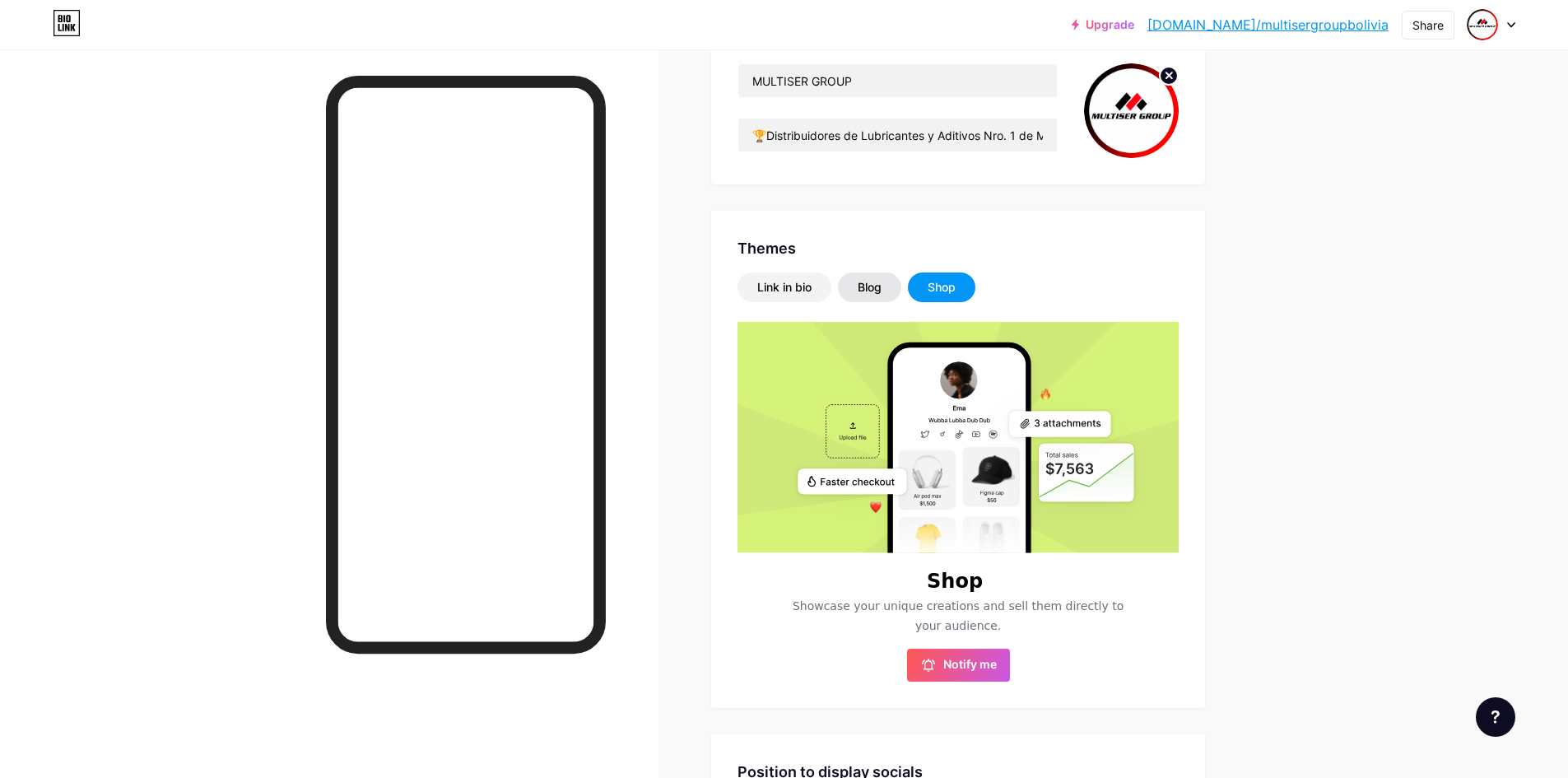
click at [882, 296] on div "Blog" at bounding box center [870, 287] width 63 height 30
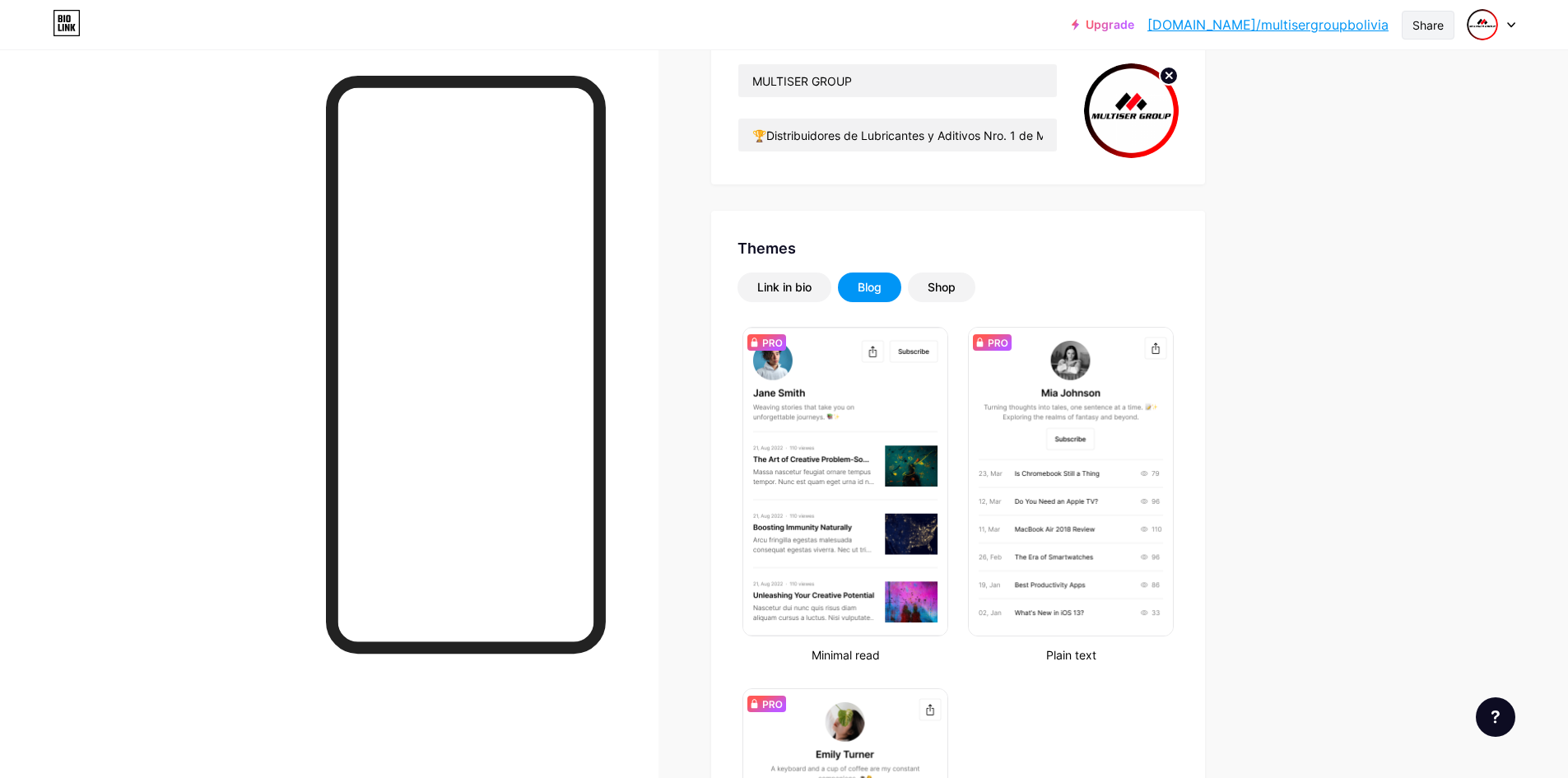
click at [1414, 32] on div "Share" at bounding box center [1428, 26] width 32 height 18
click at [1374, 79] on div "Copy link" at bounding box center [1330, 85] width 246 height 39
click at [1499, 294] on div "Upgrade [DOMAIN_NAME]/multis... [DOMAIN_NAME]/multisergroupbolivia Share Copied…" at bounding box center [784, 729] width 1568 height 1787
